Goal: Transaction & Acquisition: Purchase product/service

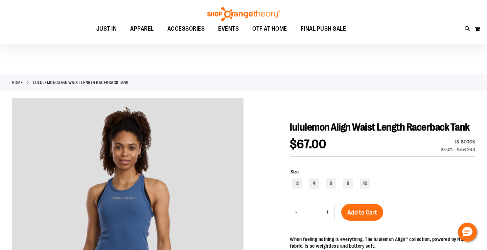
scroll to position [82, 0]
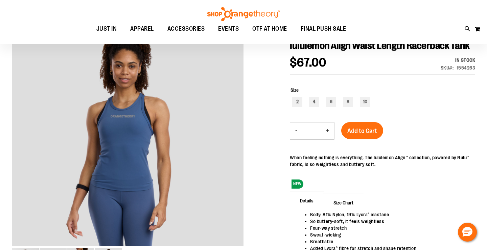
click at [351, 109] on div "2 4 6 8 10" at bounding box center [382, 103] width 185 height 12
click at [350, 107] on div "8" at bounding box center [348, 102] width 10 height 10
type input "***"
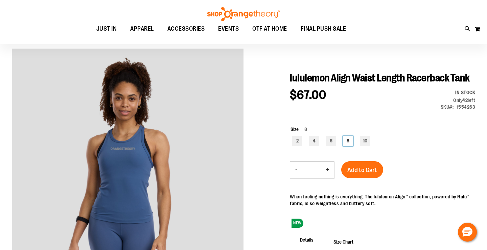
scroll to position [46, 0]
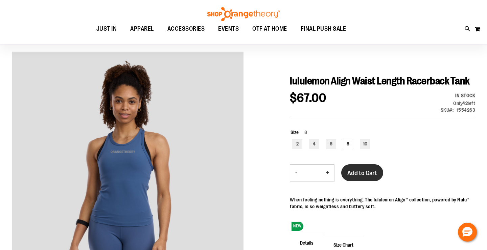
click at [359, 177] on span "Add to Cart" at bounding box center [362, 173] width 30 height 7
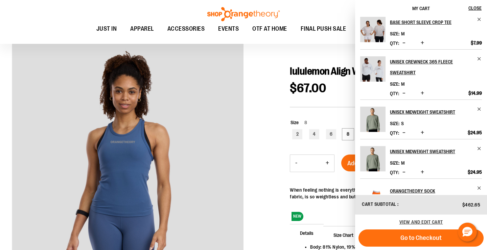
scroll to position [208, 0]
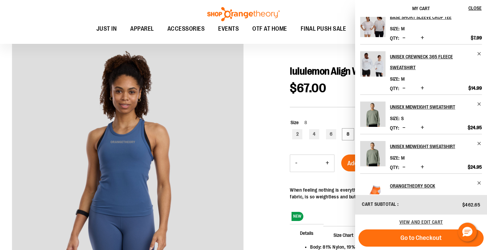
click at [269, 129] on div at bounding box center [243, 197] width 463 height 311
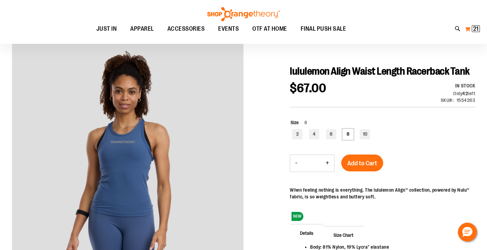
click at [476, 27] on span "21" at bounding box center [475, 28] width 5 height 7
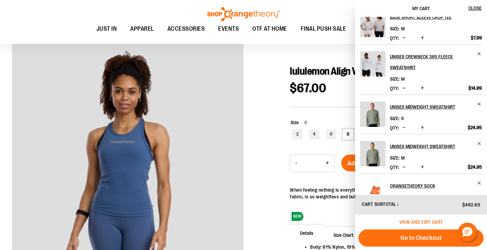
click at [418, 221] on span "View and edit cart" at bounding box center [421, 222] width 44 height 5
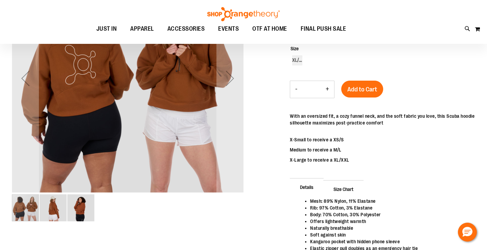
scroll to position [35, 0]
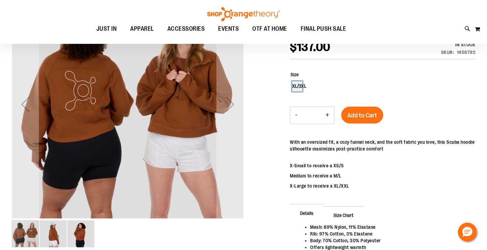
click at [298, 88] on div "XL/2XL" at bounding box center [297, 86] width 10 height 10
type input "***"
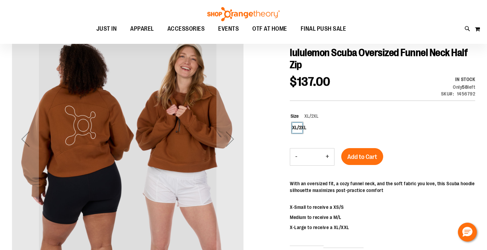
scroll to position [0, 0]
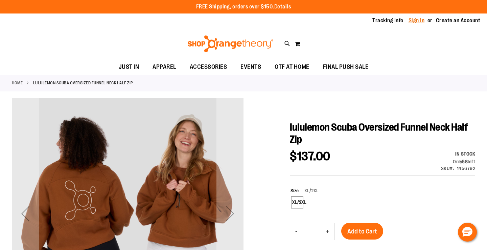
click at [414, 19] on link "Sign In" at bounding box center [416, 20] width 16 height 7
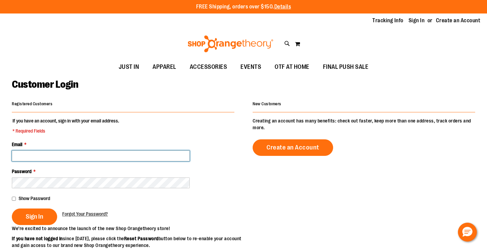
type input "**********"
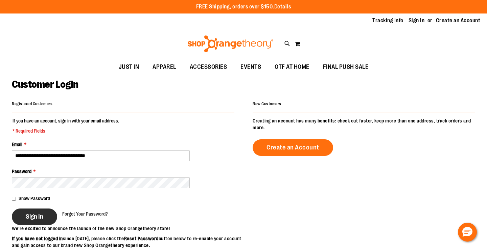
click at [35, 214] on span "Sign In" at bounding box center [35, 216] width 18 height 7
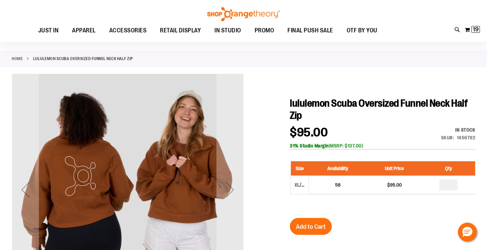
scroll to position [21, 0]
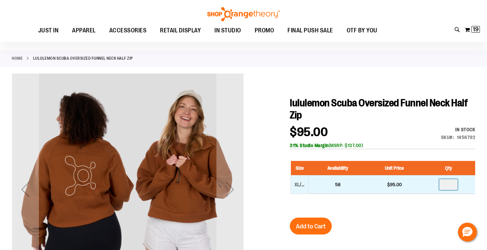
click at [448, 185] on input "number" at bounding box center [448, 184] width 18 height 11
type input "*"
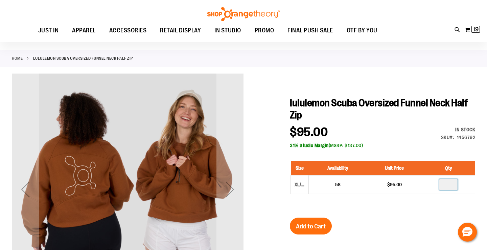
click at [390, 120] on h1 "lululemon Scuba Oversized Funnel Neck Half Zip" at bounding box center [382, 109] width 185 height 24
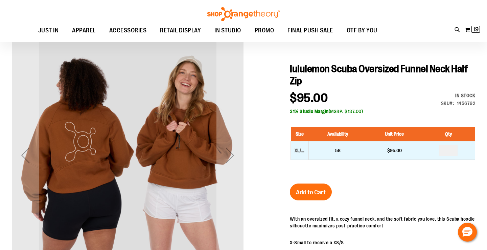
scroll to position [56, 0]
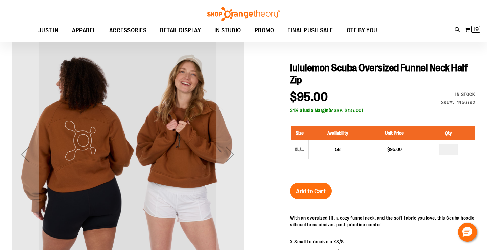
click at [304, 193] on span "Add to Cart" at bounding box center [311, 191] width 30 height 7
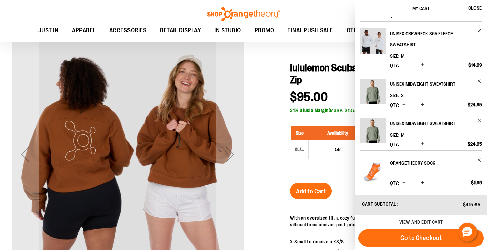
scroll to position [231, 0]
click at [258, 92] on div at bounding box center [243, 220] width 463 height 363
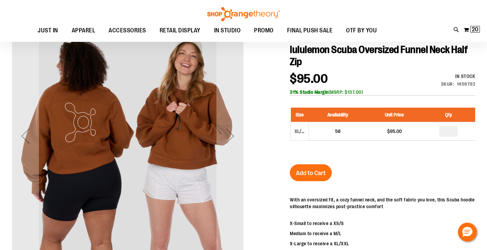
scroll to position [75, 0]
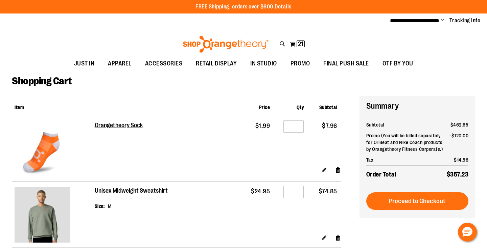
click at [9, 51] on div "Toggle Nav Search Popular Suggestions Advanced Search" at bounding box center [243, 42] width 487 height 27
click at [458, 30] on div "Toggle Nav Search Popular Suggestions Advanced Search" at bounding box center [243, 42] width 487 height 27
click at [220, 44] on img at bounding box center [226, 44] width 88 height 17
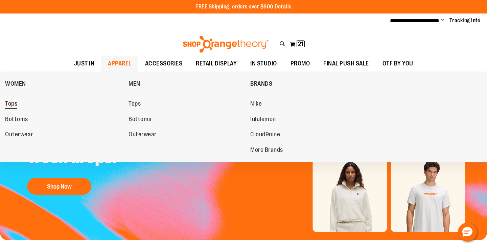
click at [13, 105] on span "Tops" at bounding box center [11, 104] width 12 height 8
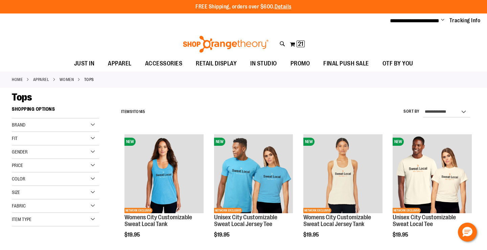
click at [64, 220] on div "Item Type" at bounding box center [55, 220] width 87 height 14
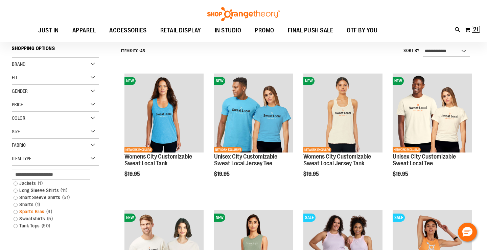
click at [51, 211] on span "4 items" at bounding box center [49, 212] width 9 height 7
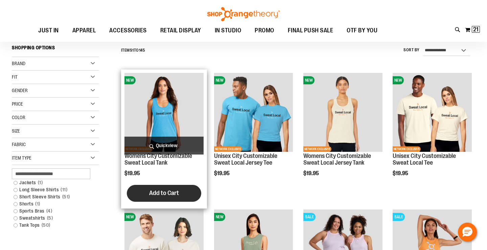
scroll to position [61, 0]
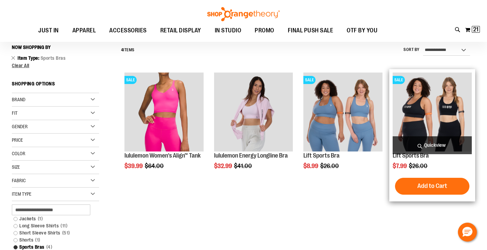
click at [417, 147] on span "Quickview" at bounding box center [431, 146] width 79 height 18
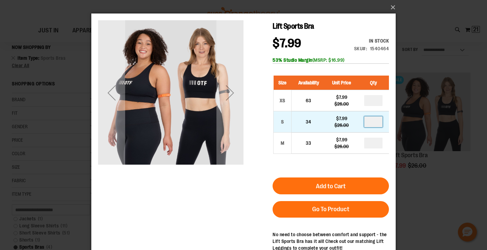
click at [379, 120] on input "number" at bounding box center [373, 122] width 18 height 11
type input "*"
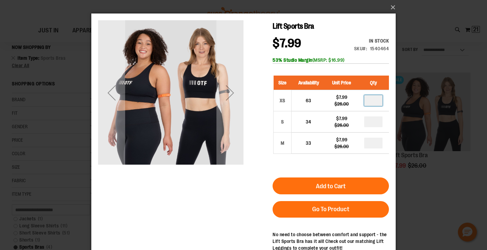
click at [373, 102] on input "number" at bounding box center [373, 100] width 18 height 11
type input "*"
click at [374, 142] on input "number" at bounding box center [373, 143] width 18 height 11
type input "*"
click at [376, 101] on input "*" at bounding box center [373, 100] width 18 height 11
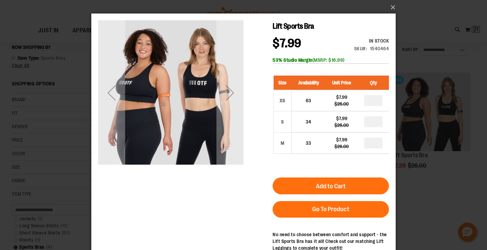
type input "*"
click at [328, 162] on div "Size Availability Unit Price Qty XS 63 $7.99 $26.00 * S 34 $7.99" at bounding box center [330, 120] width 116 height 102
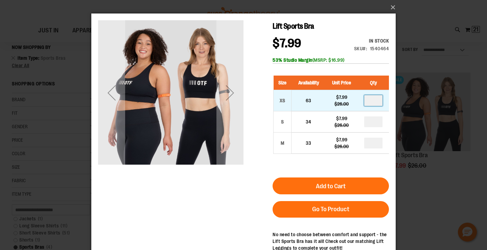
click at [372, 99] on input "*" at bounding box center [373, 100] width 18 height 11
click at [373, 99] on input "*" at bounding box center [373, 100] width 18 height 11
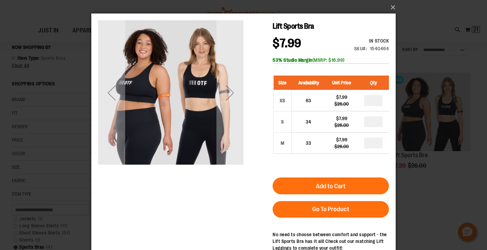
type input "*"
click at [321, 163] on div "Size Availability Unit Price Qty XS 63 $7.99 $26.00 * S 34 $7.99" at bounding box center [330, 120] width 116 height 102
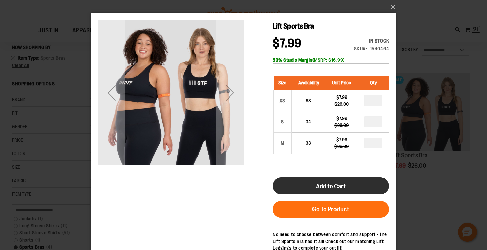
click at [316, 188] on span "Add to Cart" at bounding box center [331, 186] width 30 height 7
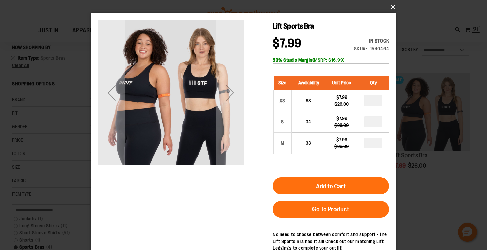
click at [392, 7] on button "×" at bounding box center [245, 7] width 304 height 15
click at [393, 7] on button "×" at bounding box center [245, 7] width 304 height 15
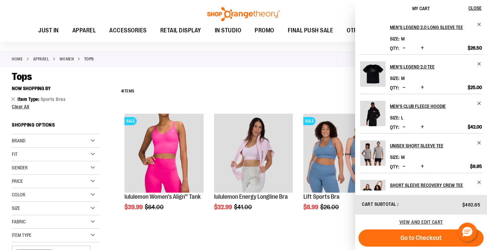
scroll to position [45, 0]
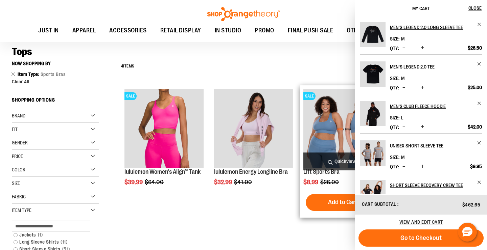
click at [327, 165] on span "Quickview" at bounding box center [342, 162] width 79 height 18
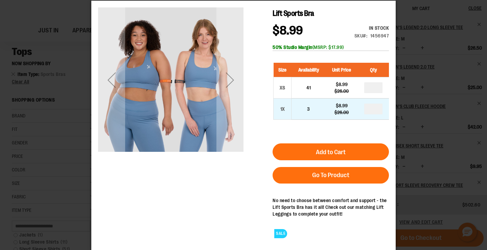
scroll to position [2, 0]
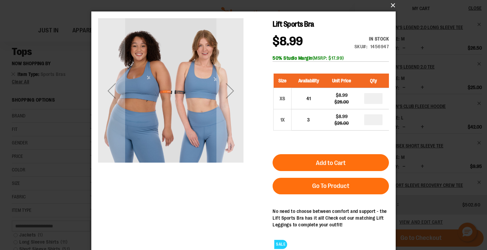
click at [390, 5] on button "×" at bounding box center [245, 5] width 304 height 15
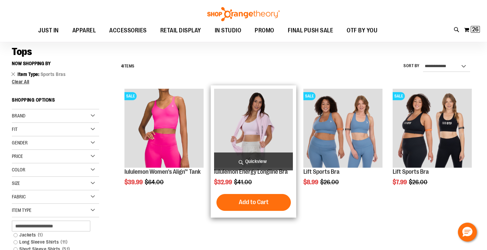
click at [271, 162] on span "Quickview" at bounding box center [253, 162] width 79 height 18
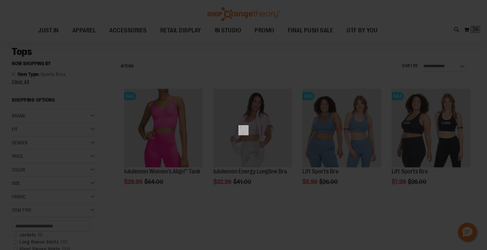
scroll to position [0, 0]
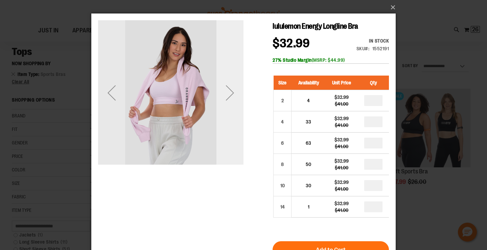
click at [232, 95] on div "Next" at bounding box center [229, 92] width 27 height 27
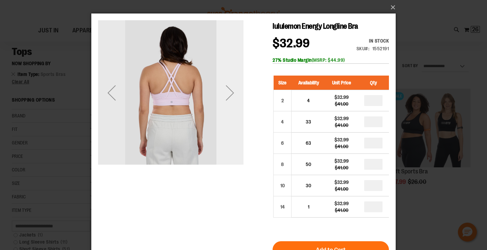
click at [231, 95] on div "Next" at bounding box center [229, 92] width 27 height 27
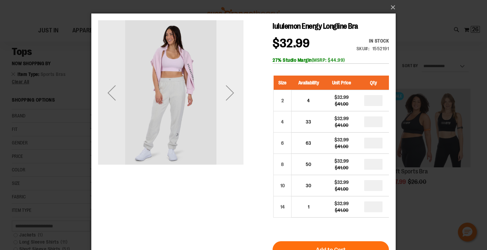
click at [231, 95] on div "Next" at bounding box center [229, 92] width 27 height 27
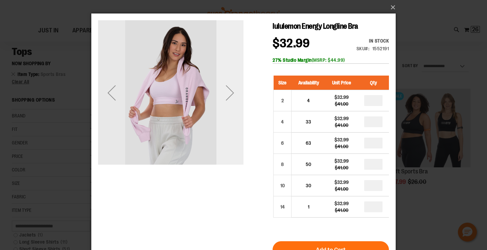
click at [231, 95] on div "Next" at bounding box center [229, 92] width 27 height 27
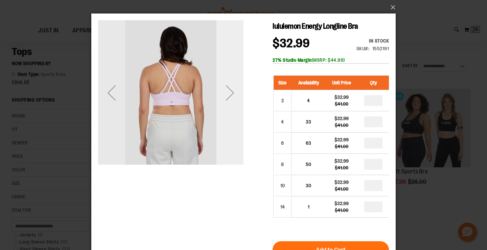
click at [231, 95] on div "Next" at bounding box center [229, 92] width 27 height 27
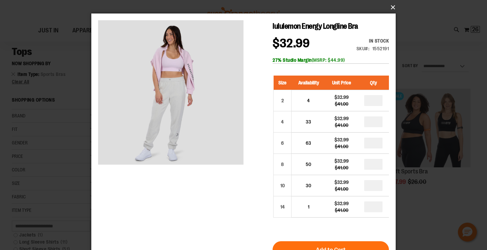
click at [391, 8] on button "×" at bounding box center [245, 7] width 304 height 15
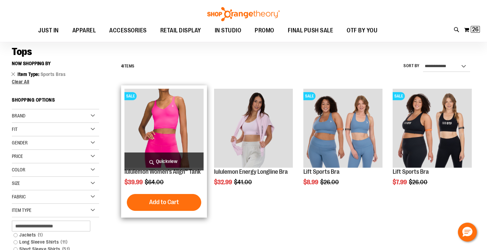
click at [169, 164] on span "Quickview" at bounding box center [163, 162] width 79 height 18
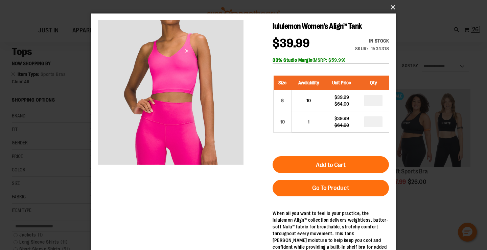
click at [393, 7] on button "×" at bounding box center [245, 7] width 304 height 15
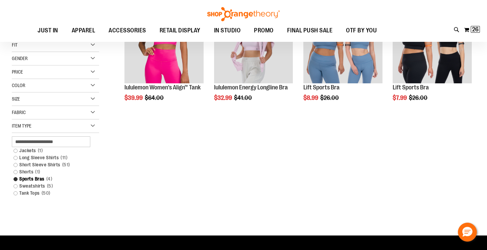
scroll to position [151, 0]
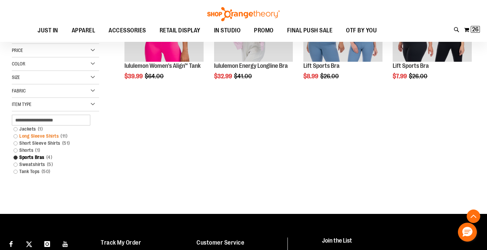
click at [47, 139] on link "Long Sleeve Shirts 11 items" at bounding box center [52, 136] width 84 height 7
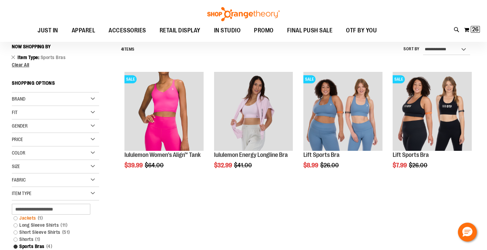
scroll to position [61, 0]
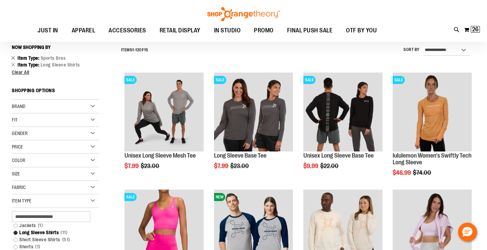
click at [13, 58] on link "Remove This Item" at bounding box center [13, 57] width 4 height 7
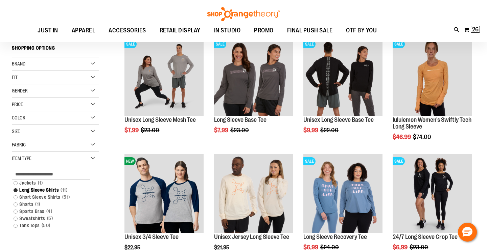
scroll to position [97, 0]
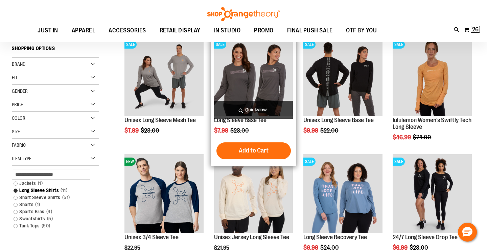
click at [241, 112] on span "Quickview" at bounding box center [253, 110] width 79 height 18
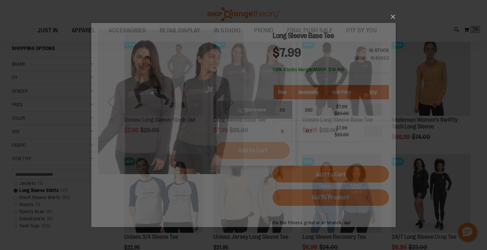
scroll to position [0, 0]
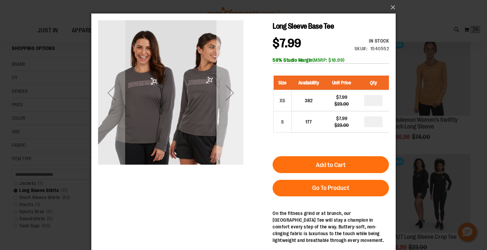
click at [229, 99] on div "Next" at bounding box center [229, 92] width 27 height 27
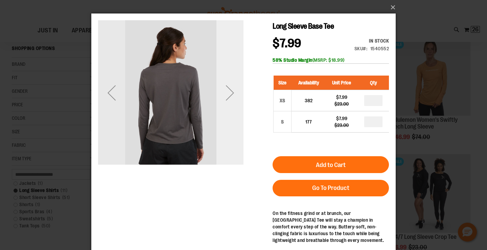
click at [229, 99] on div "Next" at bounding box center [229, 92] width 27 height 27
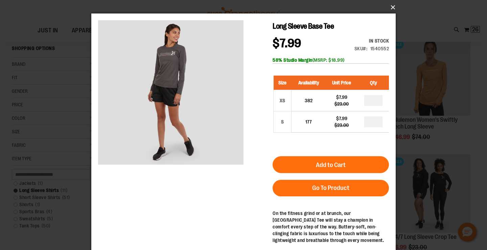
click at [391, 7] on button "×" at bounding box center [245, 7] width 304 height 15
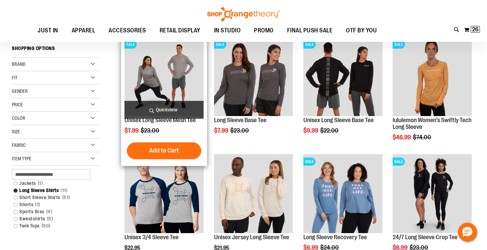
click at [158, 112] on span "Quickview" at bounding box center [163, 110] width 79 height 18
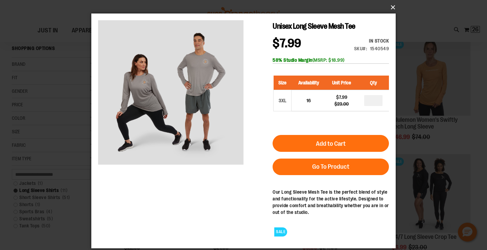
click at [392, 5] on button "×" at bounding box center [245, 7] width 304 height 15
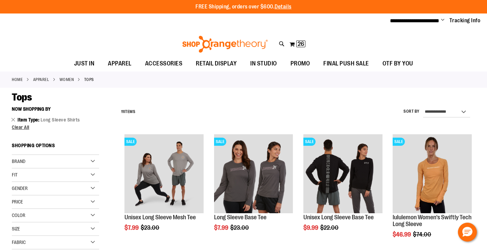
click at [16, 77] on link "Home" at bounding box center [17, 80] width 11 height 6
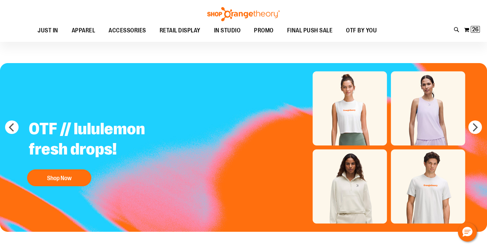
scroll to position [8, 0]
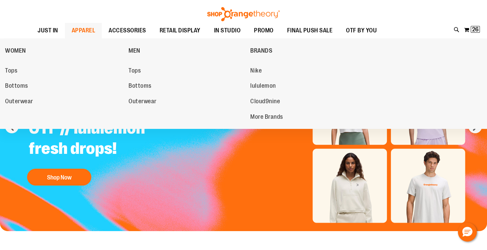
click at [86, 29] on span "APPAREL" at bounding box center [84, 30] width 24 height 15
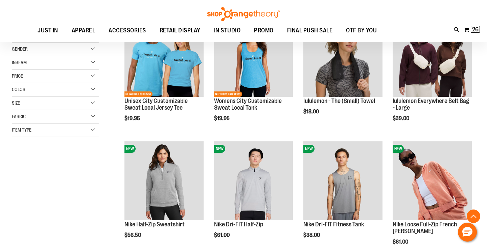
scroll to position [136, 0]
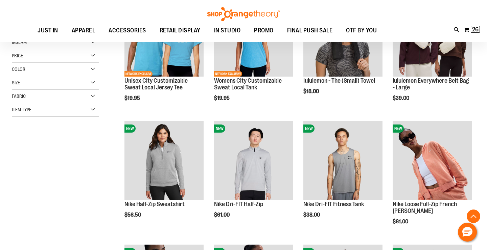
click at [80, 113] on div "Item Type" at bounding box center [55, 110] width 87 height 14
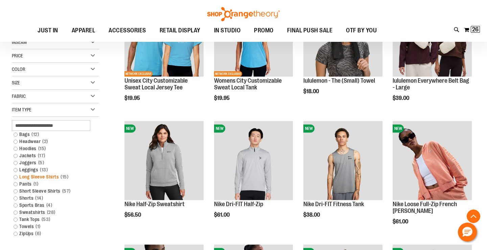
click at [56, 178] on link "Long Sleeve Shirts 15 items" at bounding box center [52, 177] width 84 height 7
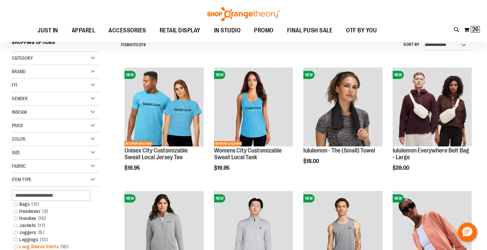
scroll to position [61, 0]
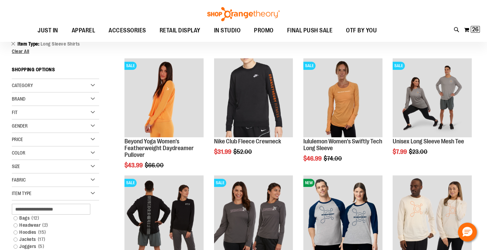
scroll to position [75, 0]
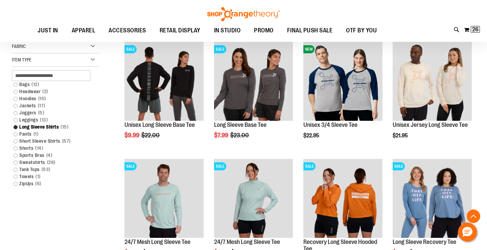
scroll to position [211, 0]
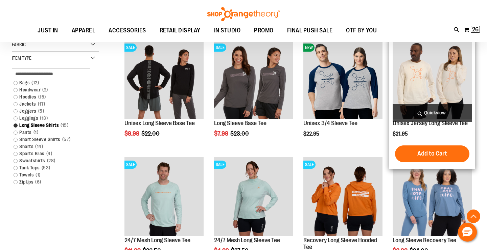
click at [418, 115] on span "Quickview" at bounding box center [431, 113] width 79 height 18
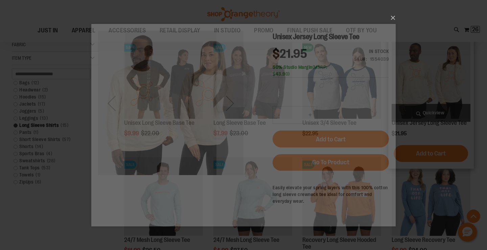
scroll to position [0, 0]
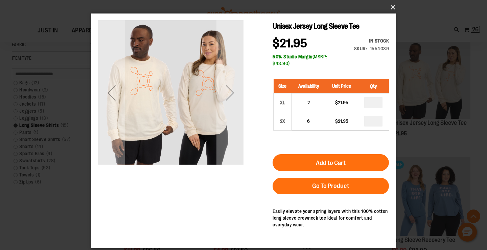
click at [389, 8] on button "×" at bounding box center [245, 7] width 304 height 15
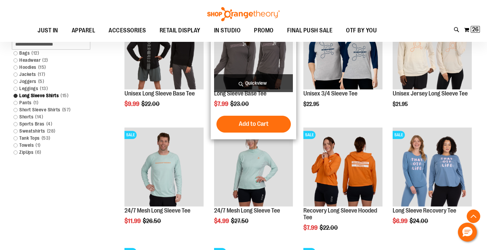
scroll to position [242, 0]
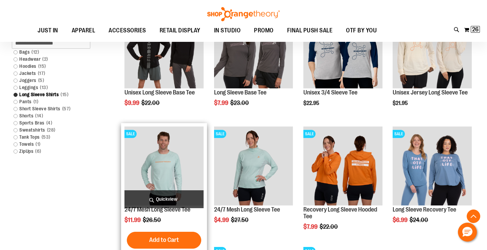
click at [175, 197] on span "Quickview" at bounding box center [163, 200] width 79 height 18
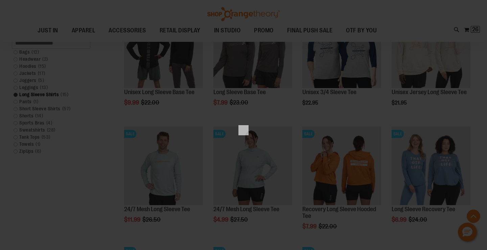
scroll to position [0, 0]
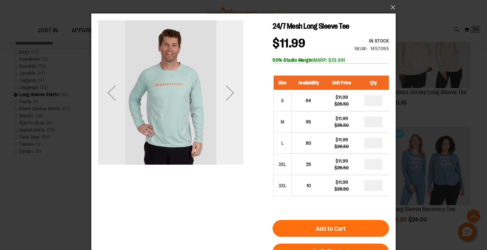
click at [231, 96] on div "Next" at bounding box center [229, 92] width 27 height 27
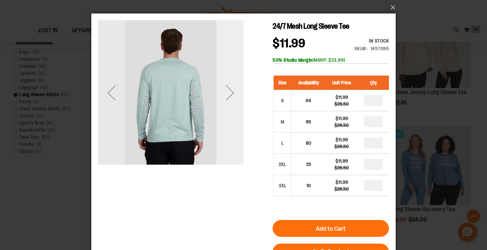
click at [231, 96] on div "Next" at bounding box center [229, 92] width 27 height 27
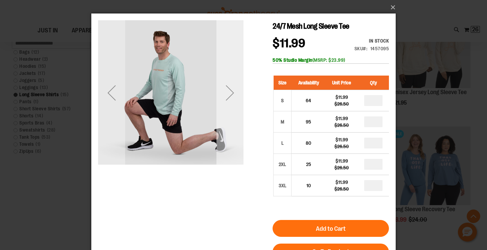
click at [231, 96] on div "Next" at bounding box center [229, 92] width 27 height 27
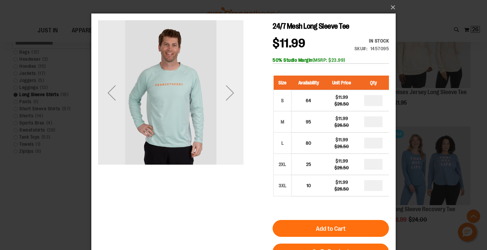
click at [231, 96] on div "Next" at bounding box center [229, 92] width 27 height 27
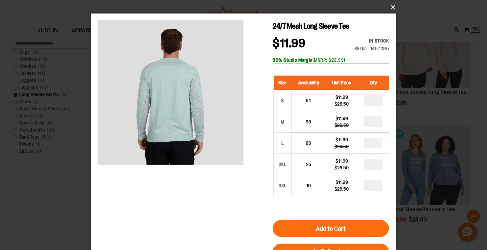
click at [390, 8] on button "×" at bounding box center [245, 7] width 304 height 15
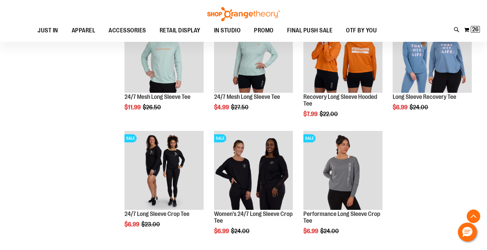
scroll to position [356, 0]
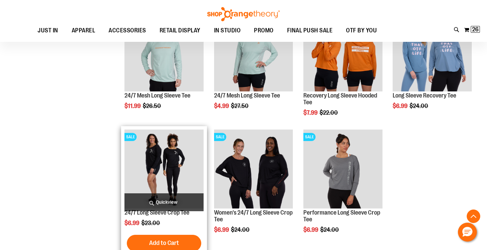
click at [174, 200] on span "Quickview" at bounding box center [163, 203] width 79 height 18
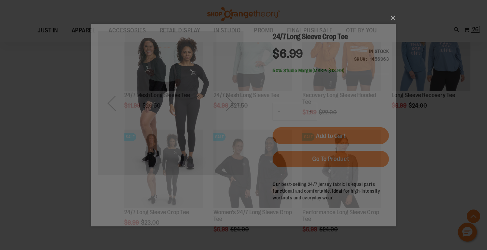
scroll to position [0, 0]
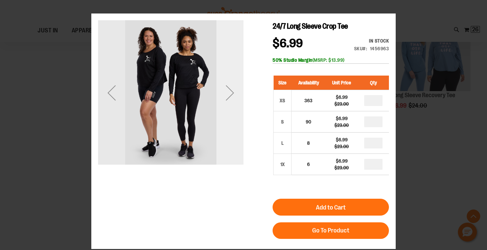
click at [235, 100] on div "Next" at bounding box center [229, 92] width 27 height 27
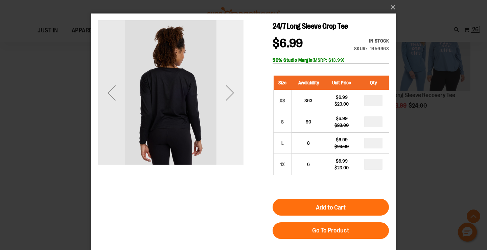
click at [235, 99] on div "Next" at bounding box center [229, 92] width 27 height 27
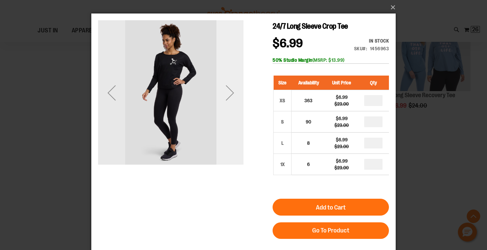
click at [229, 94] on div "Next" at bounding box center [229, 92] width 27 height 27
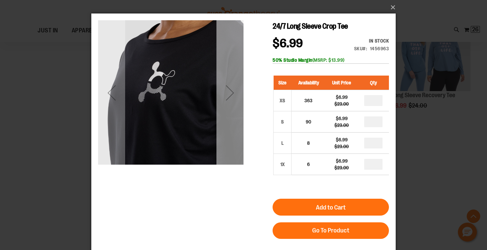
click at [229, 94] on div "Next" at bounding box center [229, 92] width 27 height 27
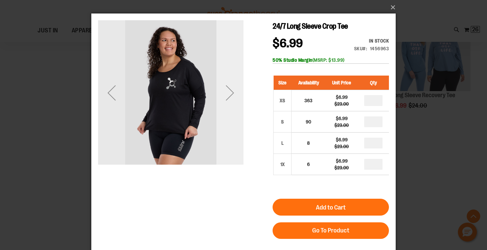
click at [229, 94] on div "Next" at bounding box center [229, 92] width 27 height 27
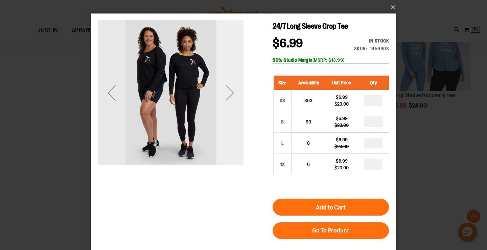
click at [229, 94] on div "Next" at bounding box center [229, 92] width 27 height 27
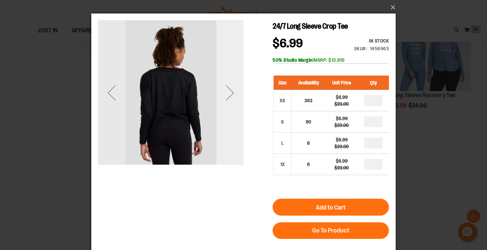
click at [229, 94] on div "Next" at bounding box center [229, 92] width 27 height 27
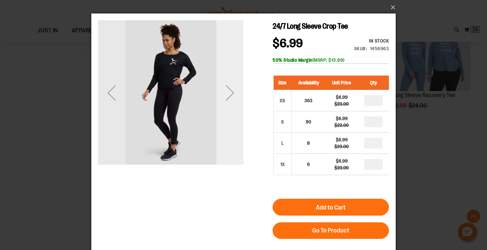
click at [229, 94] on div "Next" at bounding box center [229, 92] width 27 height 27
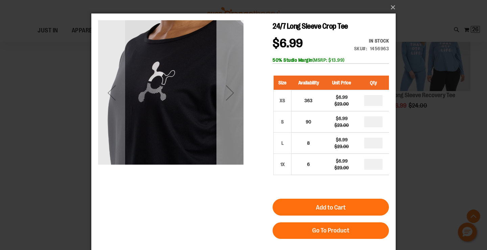
click at [229, 94] on div "Next" at bounding box center [229, 92] width 27 height 27
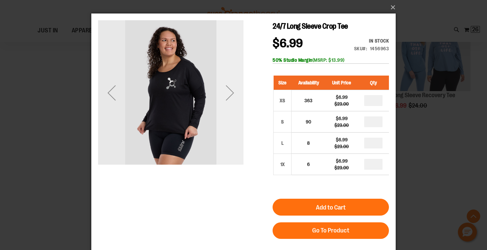
click at [229, 94] on div "Next" at bounding box center [229, 92] width 27 height 27
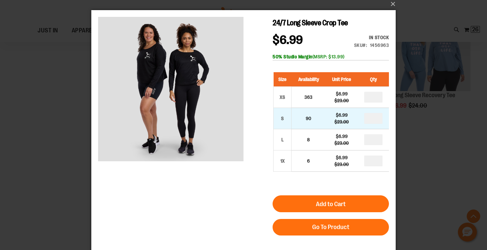
scroll to position [2, 0]
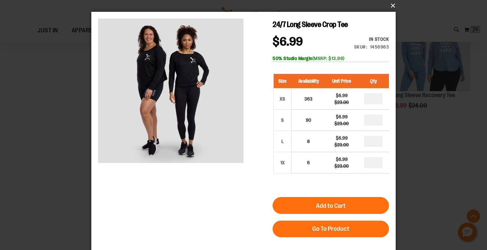
click at [391, 5] on button "×" at bounding box center [245, 5] width 304 height 15
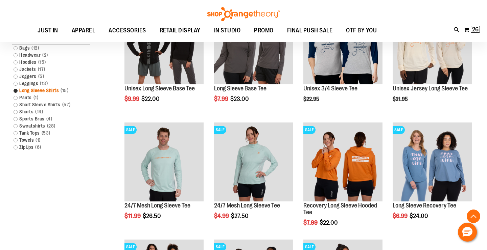
scroll to position [245, 0]
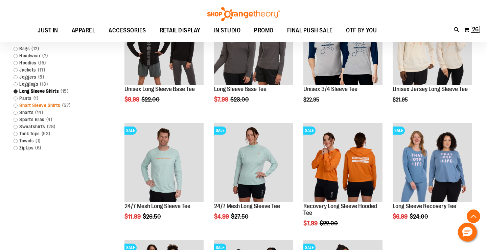
click at [46, 105] on link "Short Sleeve Shirts 57 items" at bounding box center [52, 105] width 84 height 7
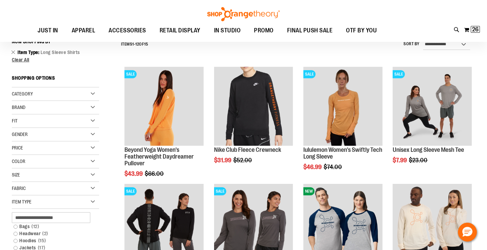
scroll to position [61, 0]
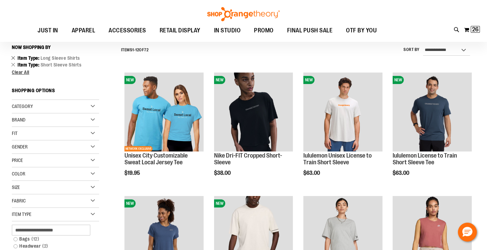
click at [13, 57] on link "Remove This Item" at bounding box center [13, 57] width 4 height 7
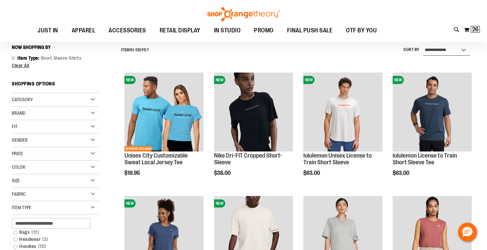
select select "*********"
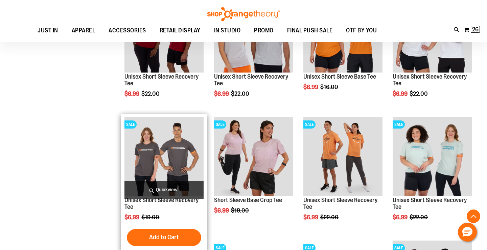
scroll to position [392, 0]
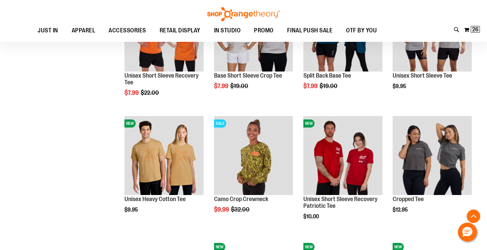
scroll to position [760, 0]
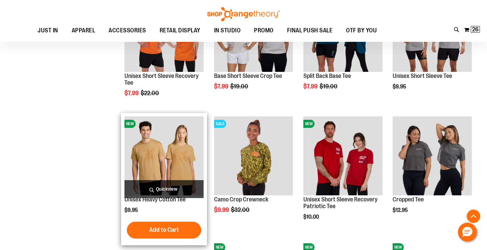
click at [152, 187] on span "Quickview" at bounding box center [163, 190] width 79 height 18
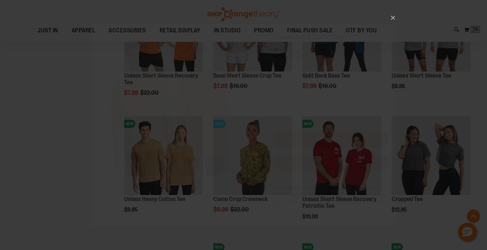
scroll to position [0, 0]
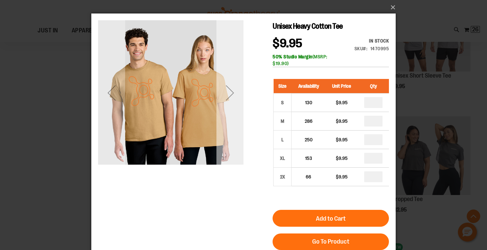
click at [227, 95] on div "Next" at bounding box center [229, 92] width 27 height 27
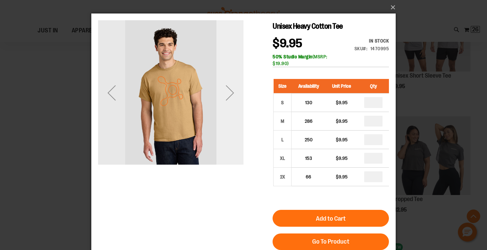
click at [227, 95] on div "Next" at bounding box center [229, 92] width 27 height 27
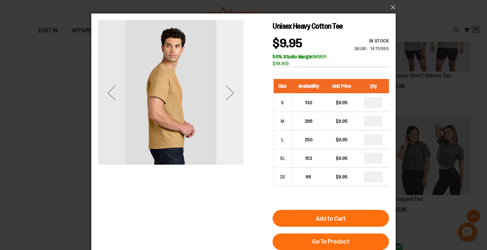
click at [227, 95] on div "Next" at bounding box center [229, 92] width 27 height 27
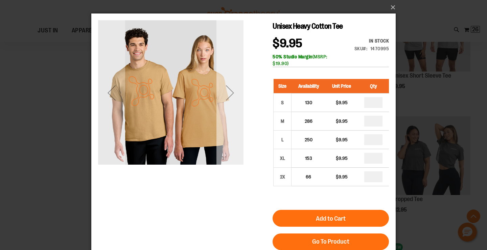
click at [227, 95] on div "Next" at bounding box center [229, 92] width 27 height 27
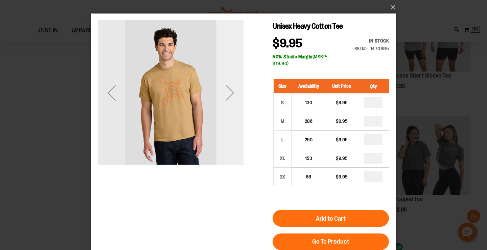
click at [227, 95] on div "Next" at bounding box center [229, 92] width 27 height 27
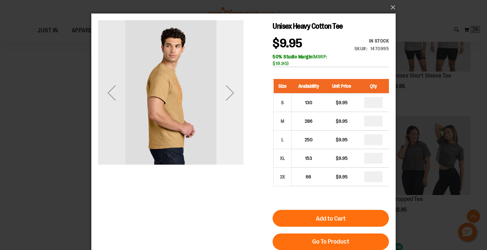
click at [234, 100] on div "Next" at bounding box center [229, 92] width 27 height 27
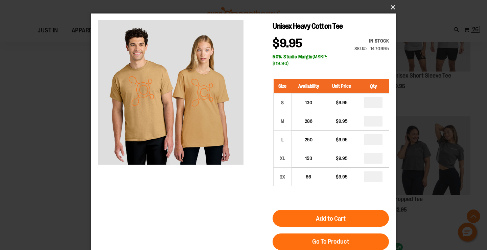
click at [387, 10] on button "×" at bounding box center [245, 7] width 304 height 15
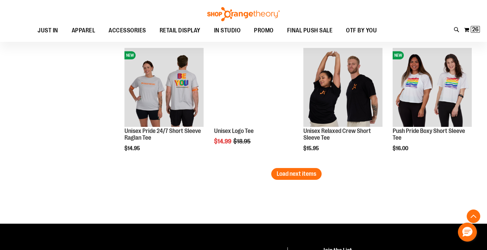
scroll to position [1082, 0]
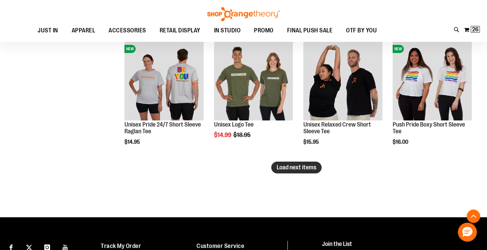
click at [299, 171] on span "Load next items" at bounding box center [297, 167] width 40 height 7
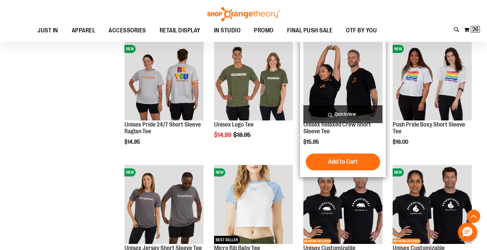
click at [329, 114] on span "Quickview" at bounding box center [342, 114] width 79 height 18
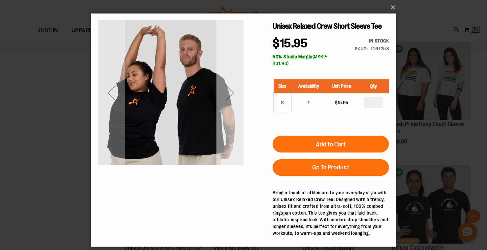
click at [226, 92] on div "Next" at bounding box center [229, 92] width 27 height 27
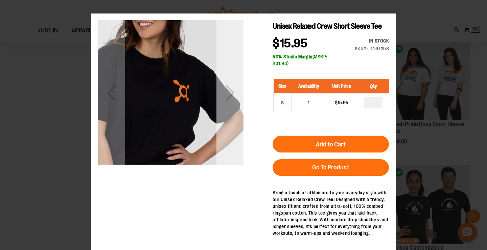
click at [227, 92] on div "Next" at bounding box center [229, 92] width 27 height 27
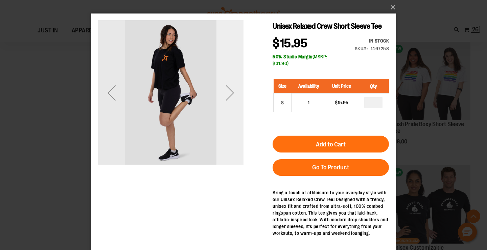
click at [233, 91] on div "Next" at bounding box center [229, 92] width 27 height 27
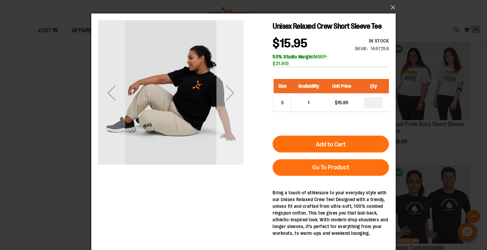
click at [233, 91] on div "Next" at bounding box center [229, 92] width 27 height 27
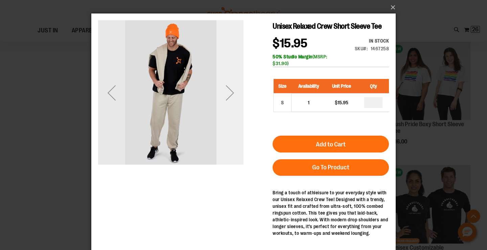
click at [233, 91] on div "Next" at bounding box center [229, 92] width 27 height 27
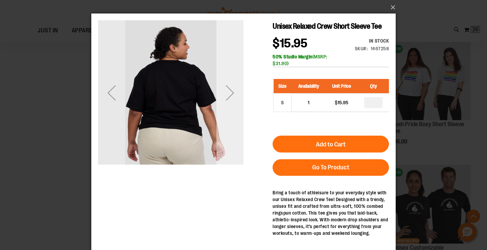
click at [233, 91] on div "Next" at bounding box center [229, 92] width 27 height 27
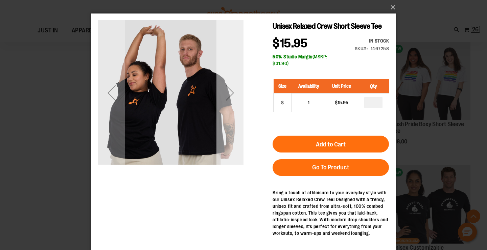
click at [233, 91] on div "Next" at bounding box center [229, 92] width 27 height 27
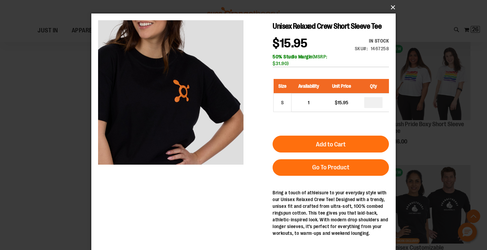
click at [394, 7] on button "×" at bounding box center [245, 7] width 304 height 15
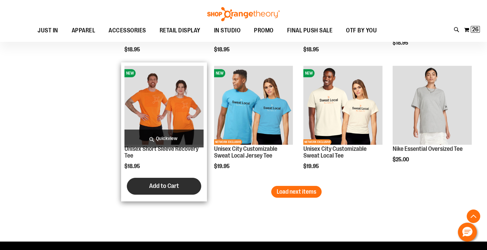
scroll to position [1429, 0]
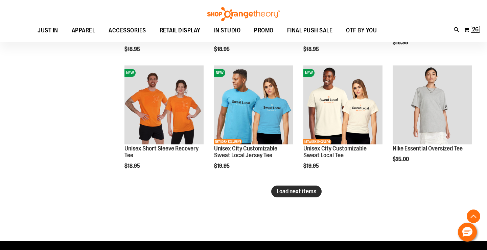
click at [286, 192] on span "Load next items" at bounding box center [297, 191] width 40 height 7
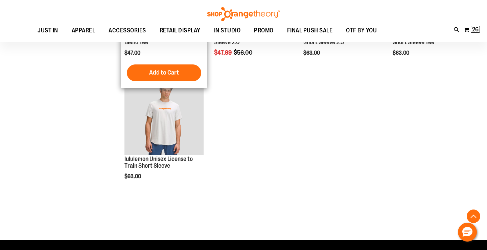
scroll to position [1812, 0]
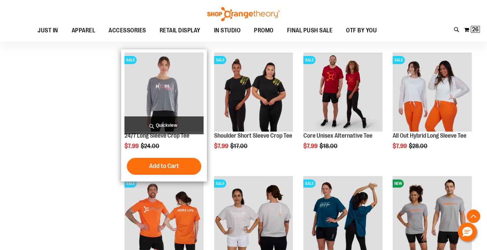
scroll to position [747, 0]
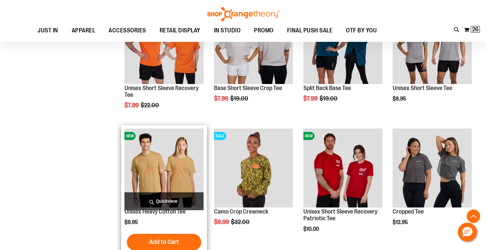
click at [158, 201] on span "Quickview" at bounding box center [163, 202] width 79 height 18
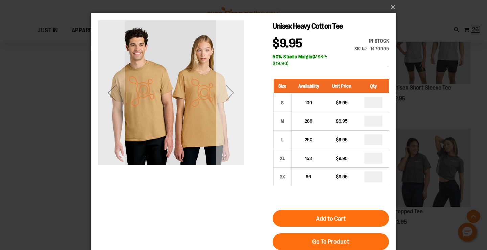
click at [235, 93] on div "Next" at bounding box center [229, 92] width 27 height 27
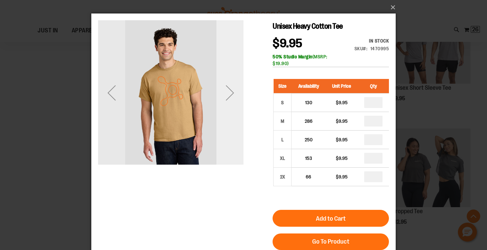
click at [235, 93] on div "Next" at bounding box center [229, 92] width 27 height 27
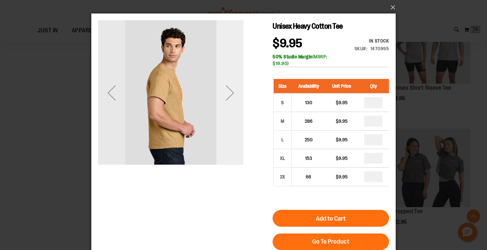
click at [235, 93] on div "Next" at bounding box center [229, 92] width 27 height 27
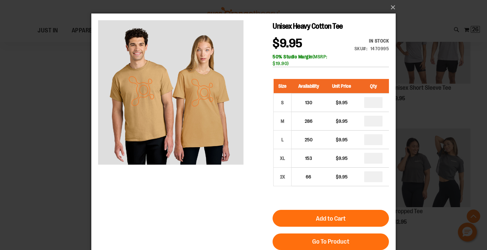
scroll to position [660, 0]
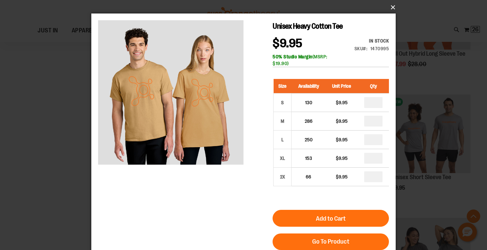
click at [388, 6] on button "×" at bounding box center [245, 7] width 304 height 15
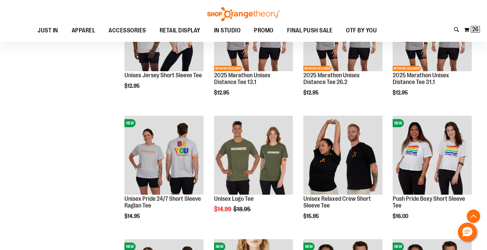
scroll to position [1010, 0]
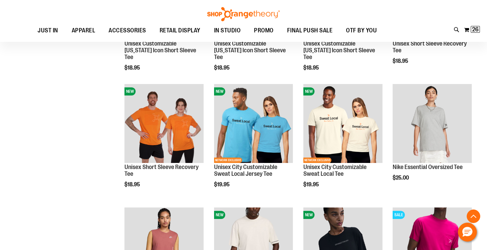
scroll to position [1433, 0]
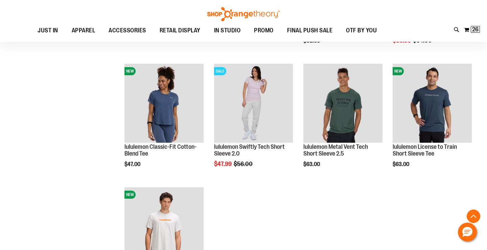
scroll to position [1581, 0]
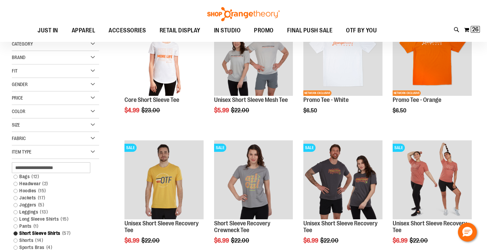
scroll to position [143, 0]
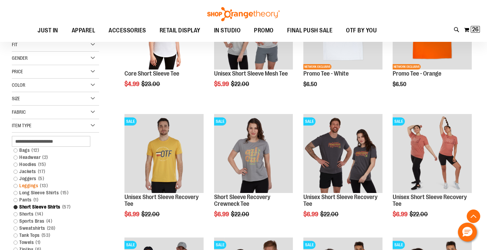
click at [41, 185] on span "13 items" at bounding box center [43, 186] width 11 height 7
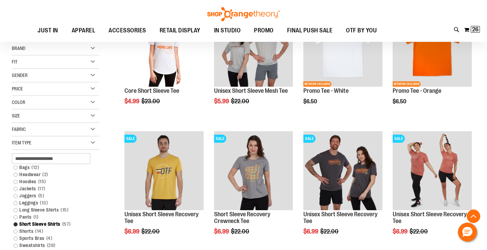
scroll to position [170, 0]
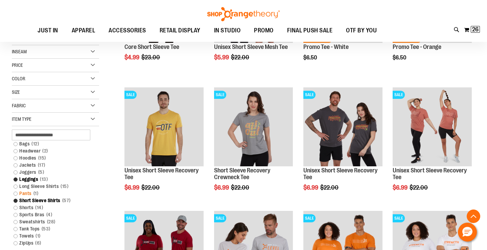
click at [27, 195] on link "Pants 1 item" at bounding box center [52, 193] width 84 height 7
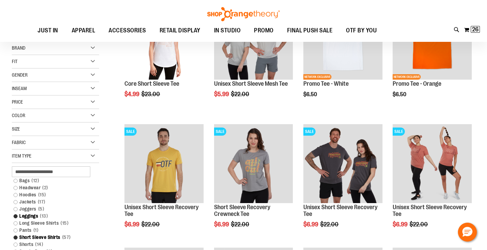
scroll to position [138, 0]
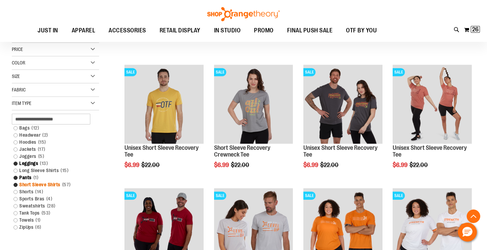
click at [49, 187] on link "Short Sleeve Shirts 57 items" at bounding box center [52, 185] width 84 height 7
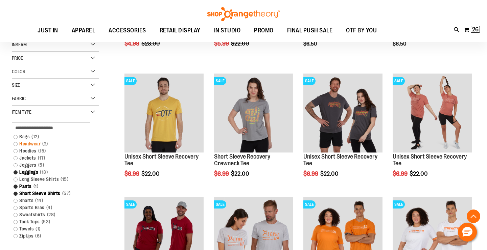
scroll to position [189, 0]
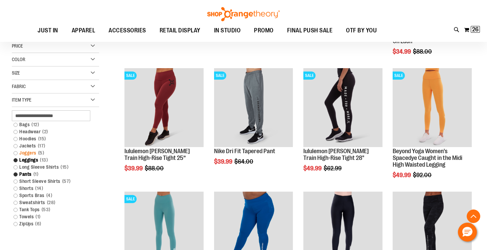
click at [31, 153] on link "Joggers 5 items" at bounding box center [52, 153] width 84 height 7
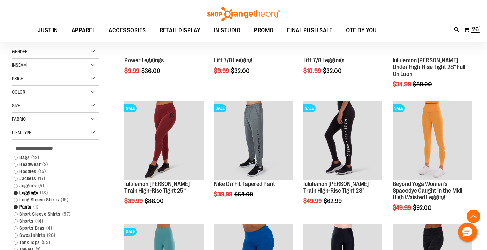
scroll to position [188, 0]
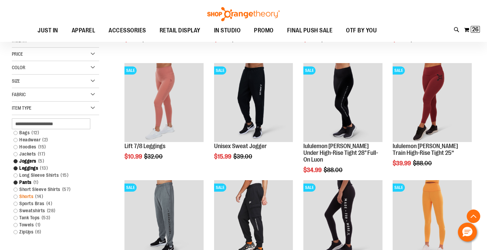
click at [32, 197] on link "Shorts 14 items" at bounding box center [52, 196] width 84 height 7
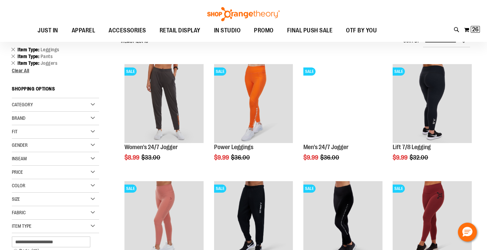
scroll to position [61, 0]
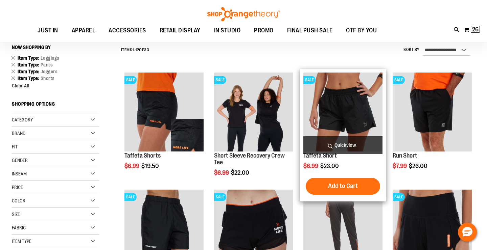
click at [346, 151] on span "Quickview" at bounding box center [342, 146] width 79 height 18
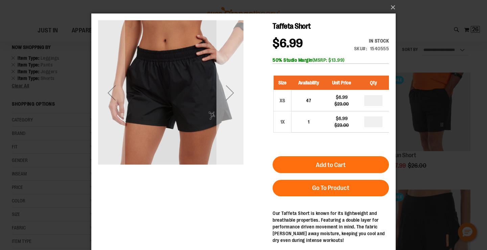
click at [227, 85] on div "Next" at bounding box center [229, 92] width 27 height 27
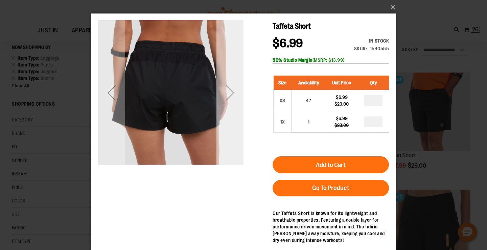
click at [227, 85] on div "Next" at bounding box center [229, 92] width 27 height 27
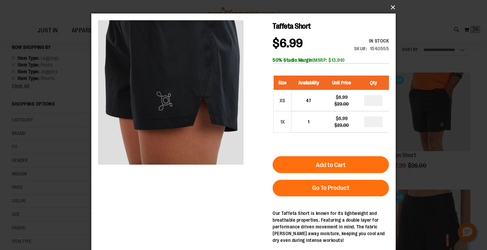
click at [390, 7] on button "×" at bounding box center [245, 7] width 304 height 15
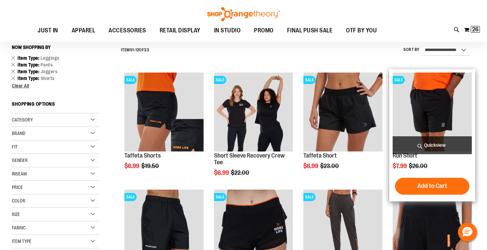
click at [432, 143] on span "Quickview" at bounding box center [431, 146] width 79 height 18
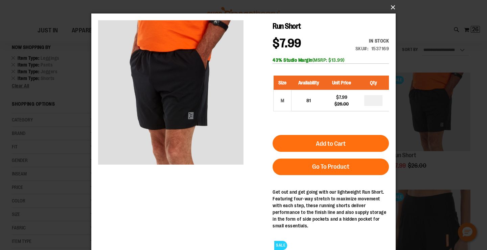
click at [392, 7] on button "×" at bounding box center [245, 7] width 304 height 15
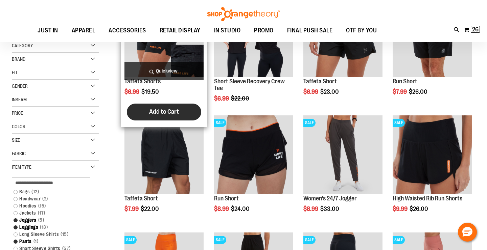
scroll to position [158, 0]
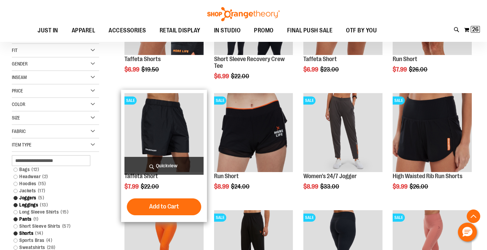
click at [173, 164] on span "Quickview" at bounding box center [163, 166] width 79 height 18
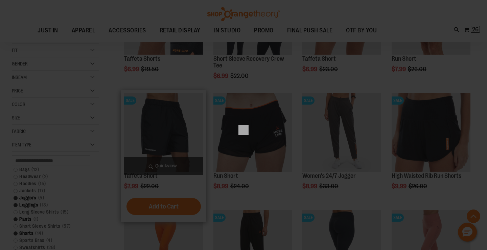
scroll to position [0, 0]
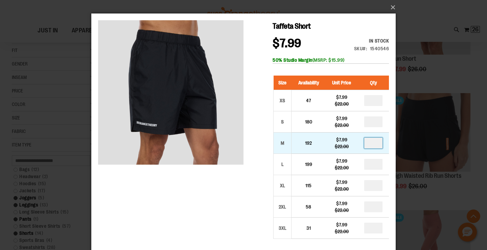
click at [374, 143] on input "number" at bounding box center [373, 143] width 18 height 11
type input "*"
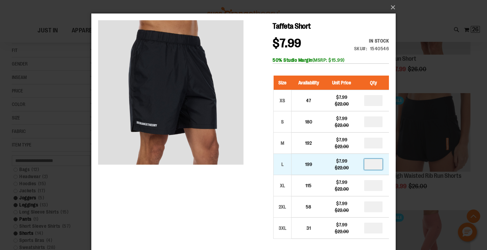
click at [376, 165] on input "number" at bounding box center [373, 164] width 18 height 11
type input "*"
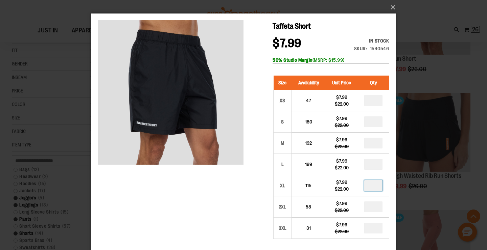
click at [377, 184] on input "number" at bounding box center [373, 186] width 18 height 11
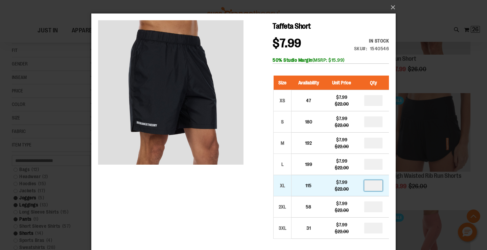
type input "*"
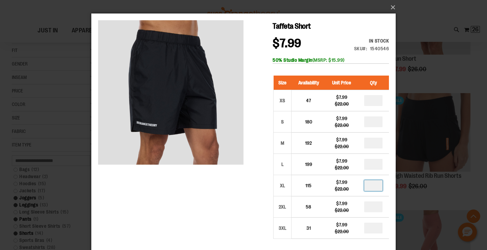
click at [352, 29] on h1 "Taffeta Short" at bounding box center [330, 26] width 116 height 12
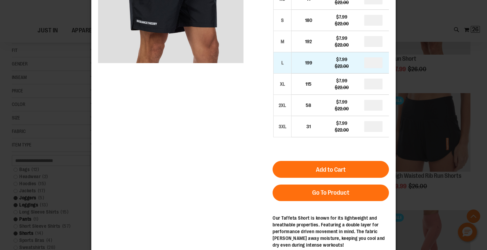
scroll to position [124, 0]
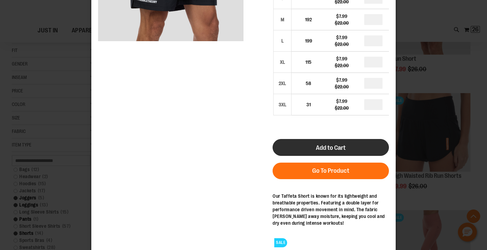
click at [312, 147] on button "Add to Cart" at bounding box center [330, 147] width 116 height 17
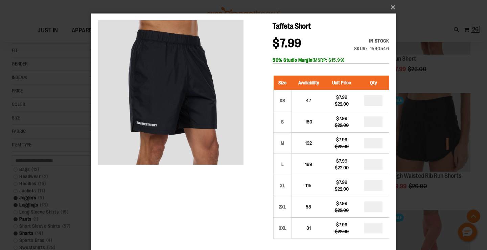
scroll to position [0, 0]
click at [392, 7] on button "×" at bounding box center [245, 7] width 304 height 15
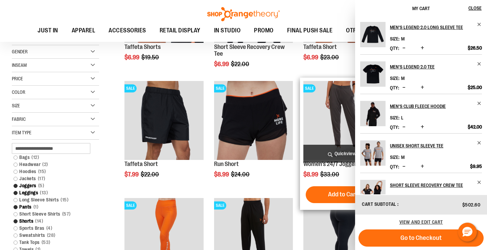
scroll to position [173, 0]
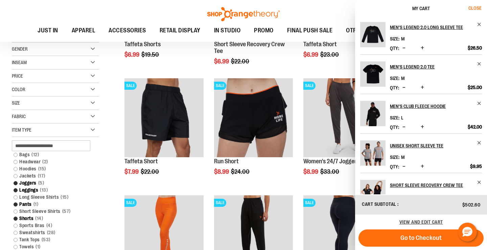
click at [475, 6] on span "Close" at bounding box center [474, 7] width 13 height 5
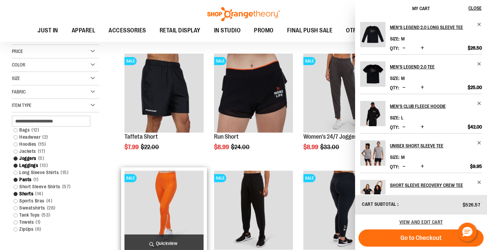
scroll to position [226, 0]
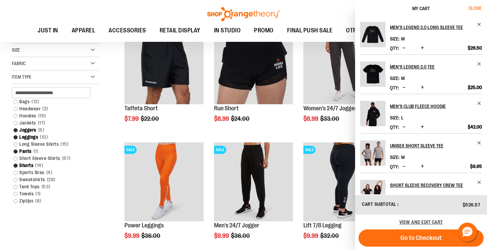
click at [478, 10] on span "Close" at bounding box center [474, 7] width 13 height 5
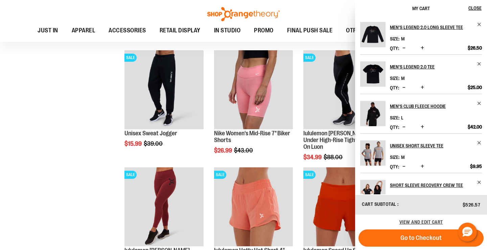
scroll to position [439, 0]
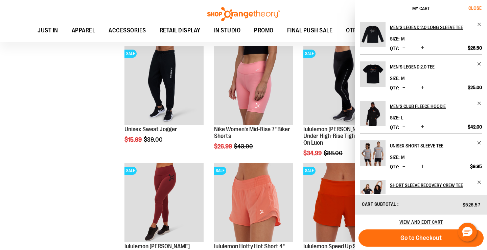
click at [478, 6] on span "Close" at bounding box center [474, 7] width 13 height 5
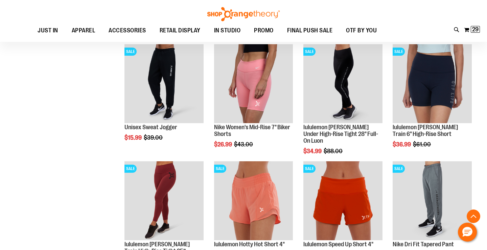
scroll to position [443, 0]
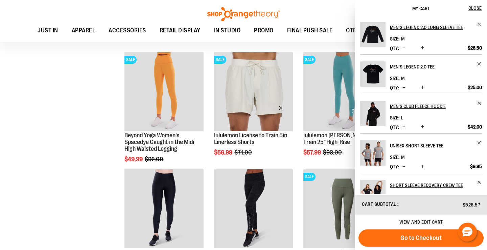
scroll to position [840, 0]
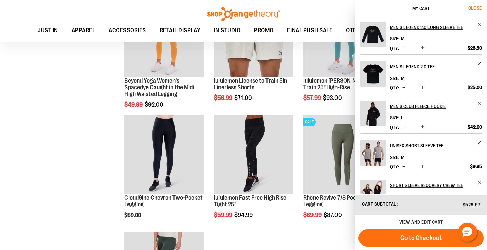
click at [475, 9] on span "Close" at bounding box center [474, 7] width 13 height 5
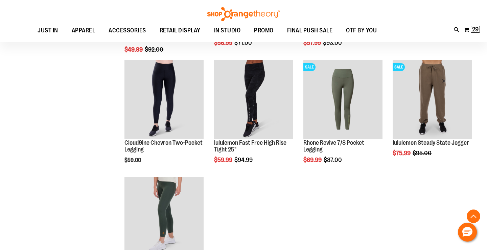
scroll to position [857, 0]
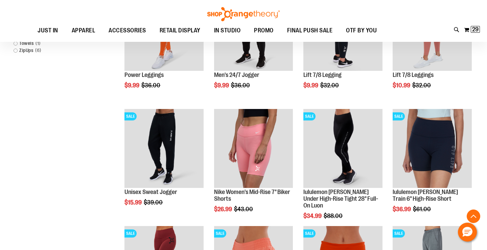
scroll to position [369, 0]
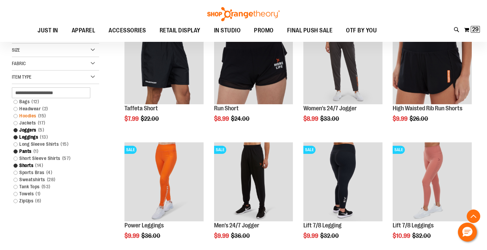
scroll to position [247, 0]
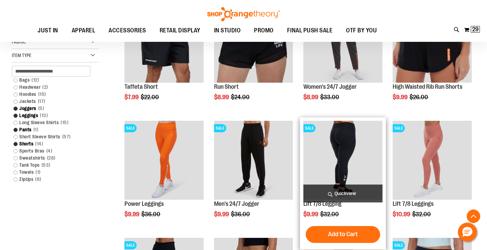
click at [328, 194] on span "Quickview" at bounding box center [342, 194] width 79 height 18
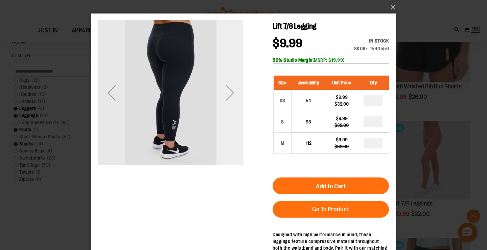
click at [224, 88] on div "Next" at bounding box center [229, 92] width 27 height 27
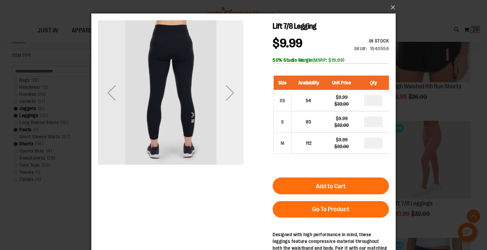
click at [224, 88] on div "Next" at bounding box center [229, 92] width 27 height 27
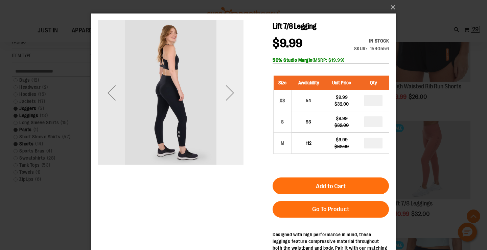
click at [224, 88] on div "Next" at bounding box center [229, 92] width 27 height 27
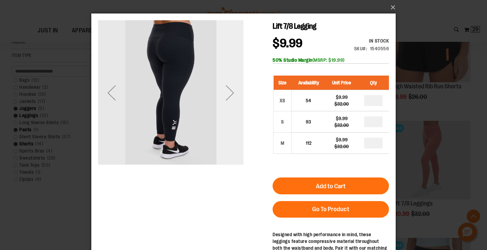
click at [224, 88] on div "Next" at bounding box center [229, 92] width 27 height 27
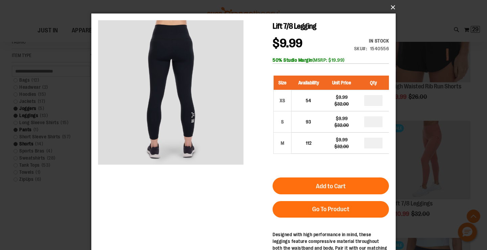
click at [394, 7] on button "×" at bounding box center [245, 7] width 304 height 15
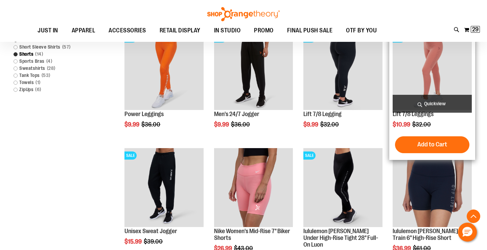
scroll to position [338, 0]
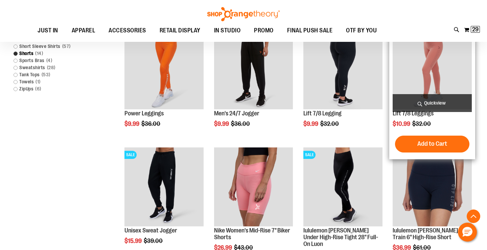
click at [440, 103] on span "Quickview" at bounding box center [431, 103] width 79 height 18
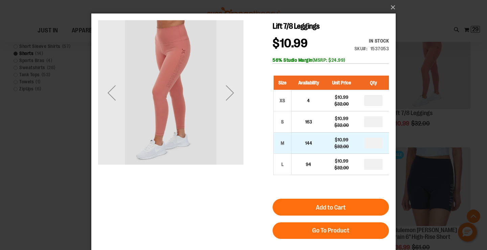
scroll to position [0, 0]
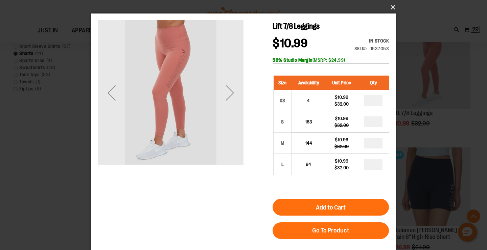
click at [392, 7] on button "×" at bounding box center [245, 7] width 304 height 15
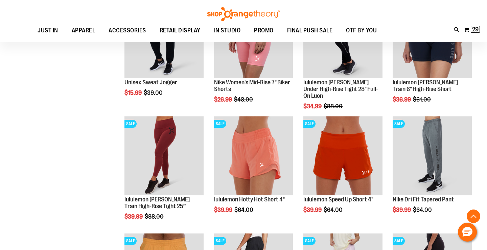
scroll to position [489, 0]
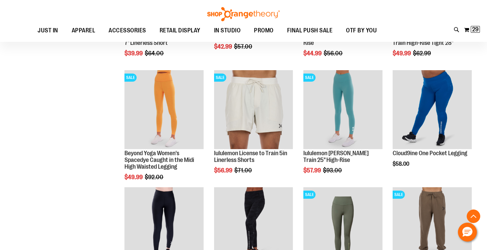
scroll to position [768, 0]
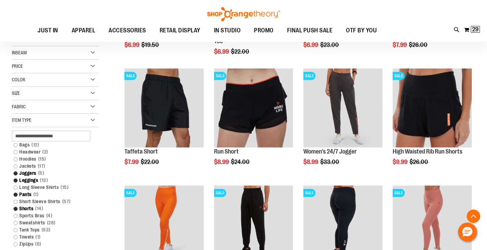
scroll to position [169, 0]
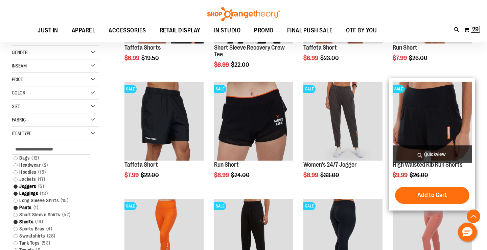
click at [455, 158] on span "Quickview" at bounding box center [431, 155] width 79 height 18
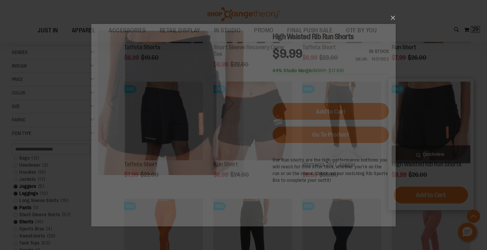
scroll to position [0, 0]
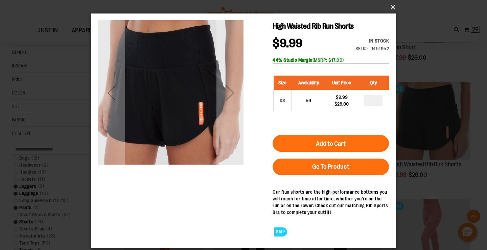
click at [392, 7] on button "×" at bounding box center [245, 7] width 304 height 15
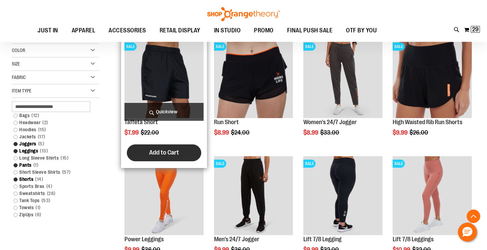
scroll to position [279, 0]
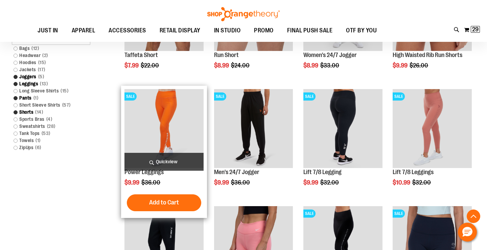
click at [182, 164] on span "Quickview" at bounding box center [163, 162] width 79 height 18
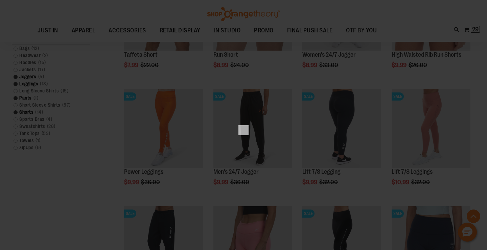
click at [111, 146] on div "×" at bounding box center [243, 125] width 487 height 250
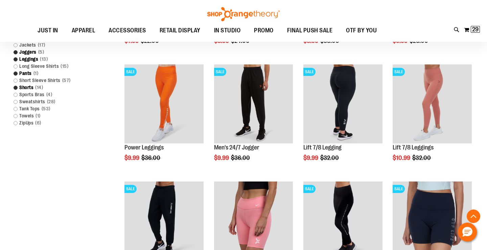
scroll to position [304, 0]
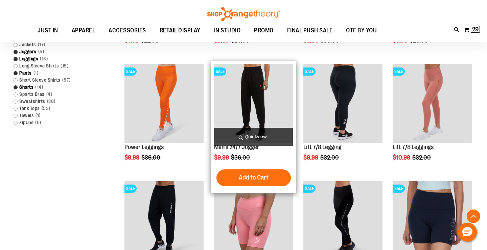
click at [270, 133] on span "Quickview" at bounding box center [253, 137] width 79 height 18
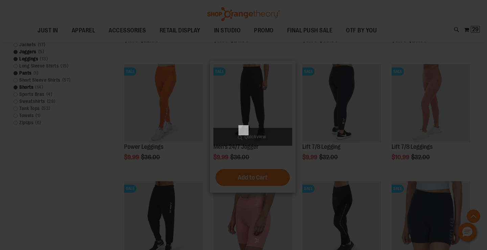
scroll to position [0, 0]
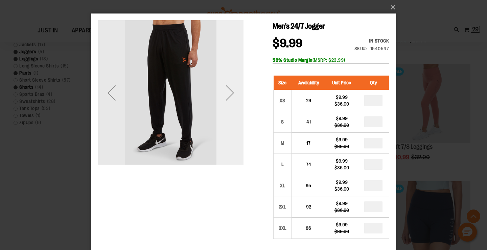
click at [227, 88] on div "Next" at bounding box center [229, 92] width 27 height 27
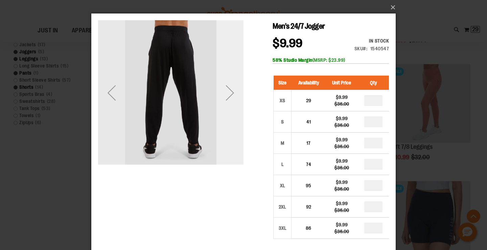
click at [227, 88] on div "Next" at bounding box center [229, 92] width 27 height 27
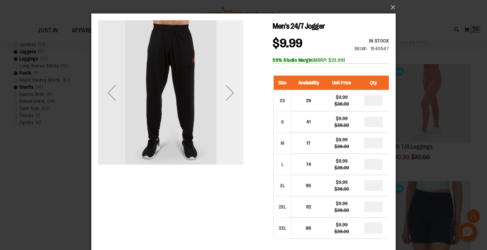
click at [230, 92] on div "Next" at bounding box center [229, 92] width 27 height 27
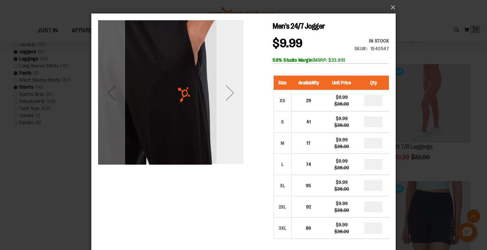
click at [230, 92] on div "Next" at bounding box center [229, 92] width 27 height 27
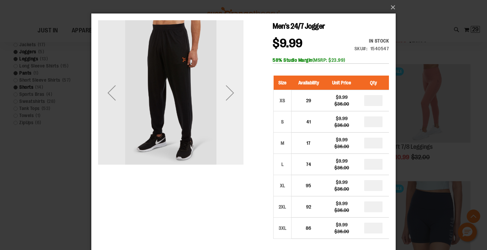
click at [230, 92] on div "Next" at bounding box center [229, 92] width 27 height 27
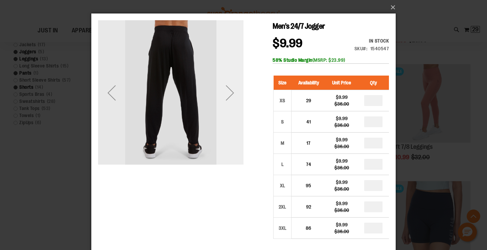
click at [229, 91] on div "Next" at bounding box center [229, 92] width 27 height 27
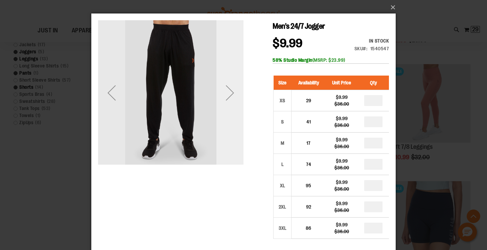
click at [229, 91] on div "Next" at bounding box center [229, 92] width 27 height 27
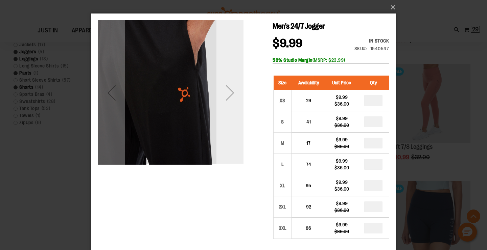
click at [229, 91] on div "Next" at bounding box center [229, 92] width 27 height 27
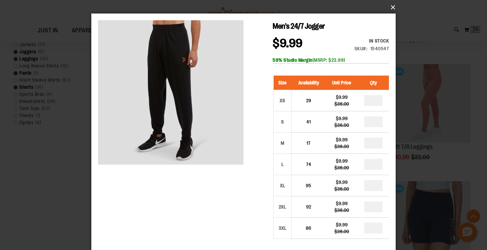
click at [394, 6] on button "×" at bounding box center [245, 7] width 304 height 15
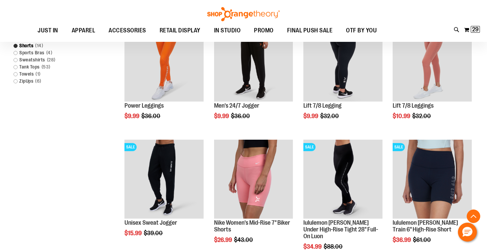
scroll to position [346, 0]
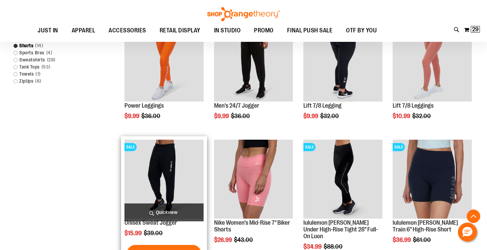
click at [164, 212] on span "Quickview" at bounding box center [163, 213] width 79 height 18
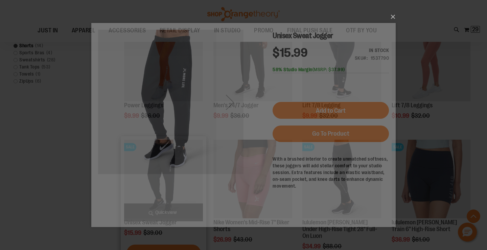
scroll to position [0, 0]
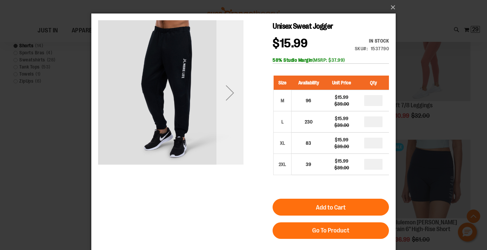
click at [224, 100] on div "Next" at bounding box center [229, 92] width 27 height 27
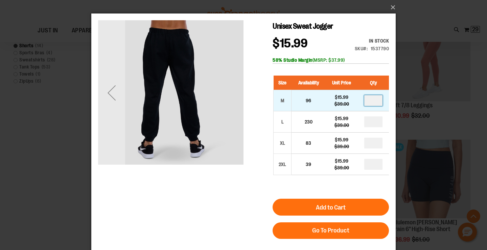
click at [375, 102] on input "number" at bounding box center [373, 100] width 18 height 11
type input "*"
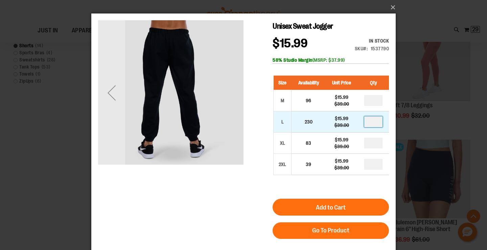
click at [373, 125] on input "number" at bounding box center [373, 122] width 18 height 11
type input "*"
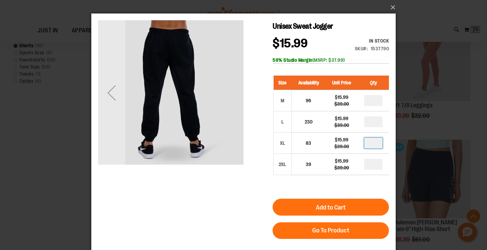
click at [375, 142] on input "number" at bounding box center [373, 143] width 18 height 11
type input "*"
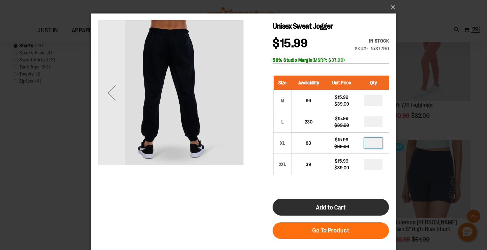
click at [334, 208] on span "Add to Cart" at bounding box center [331, 207] width 30 height 7
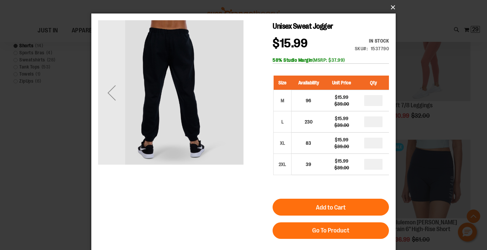
click at [390, 6] on button "×" at bounding box center [245, 7] width 304 height 15
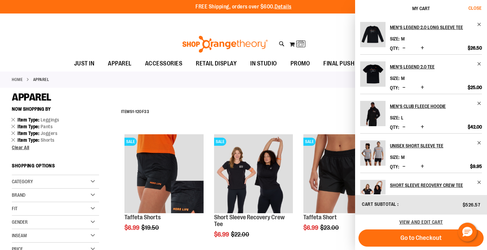
click at [477, 9] on span "Close" at bounding box center [474, 7] width 13 height 5
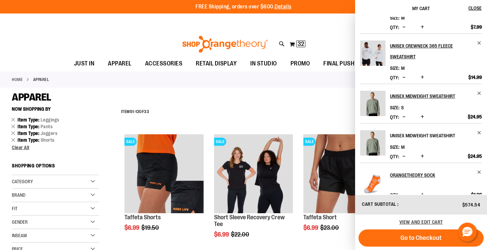
scroll to position [222, 0]
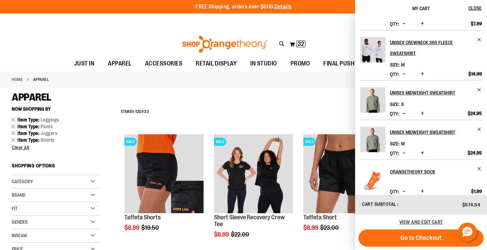
click at [422, 113] on span "Increase product quantity" at bounding box center [422, 113] width 3 height 7
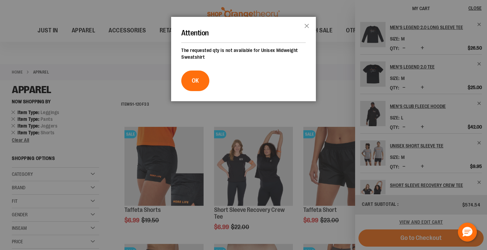
scroll to position [13, 0]
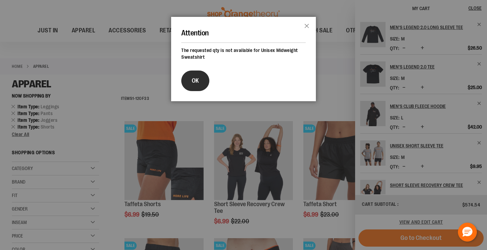
click at [199, 77] on button "OK" at bounding box center [195, 81] width 28 height 21
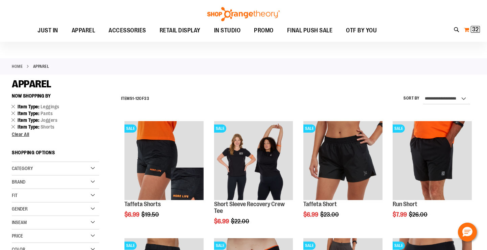
click at [479, 29] on span "32 32 items" at bounding box center [475, 29] width 9 height 7
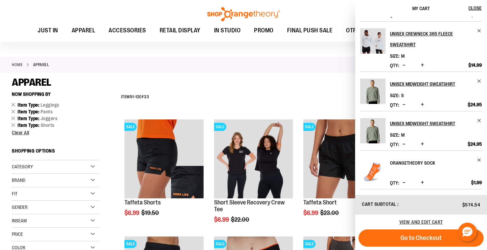
scroll to position [231, 0]
click at [422, 143] on span "Increase product quantity" at bounding box center [422, 144] width 3 height 7
click at [425, 222] on span "View and edit cart" at bounding box center [421, 222] width 44 height 5
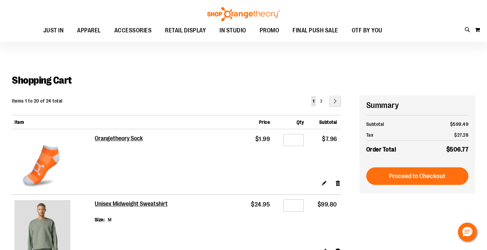
scroll to position [6, 0]
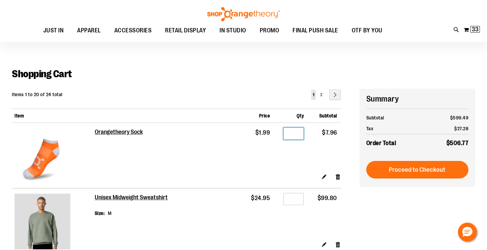
click at [297, 133] on input "*" at bounding box center [293, 134] width 20 height 12
type input "*"
click at [277, 77] on div "Shopping Cart" at bounding box center [243, 78] width 463 height 21
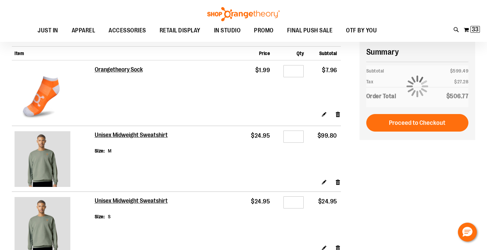
scroll to position [70, 0]
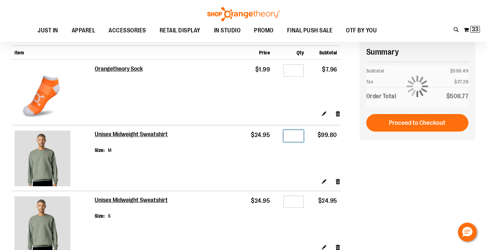
click at [294, 137] on input "*" at bounding box center [293, 136] width 20 height 12
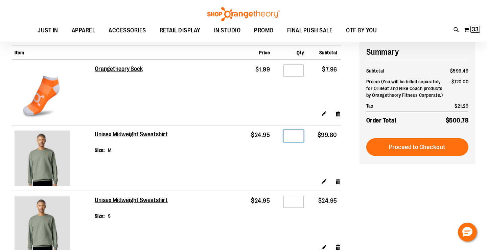
type input "*"
click at [235, 110] on div "Edit Remove item" at bounding box center [218, 116] width 246 height 12
click at [294, 134] on input "*" at bounding box center [293, 136] width 20 height 12
type input "*"
click at [232, 114] on td "Edit Remove item" at bounding box center [218, 117] width 246 height 15
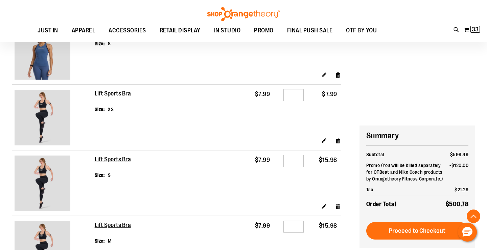
scroll to position [1325, 0]
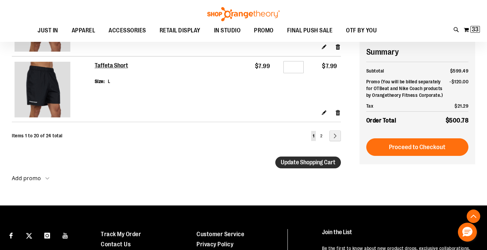
click at [296, 168] on button "Update Shopping Cart" at bounding box center [308, 163] width 66 height 12
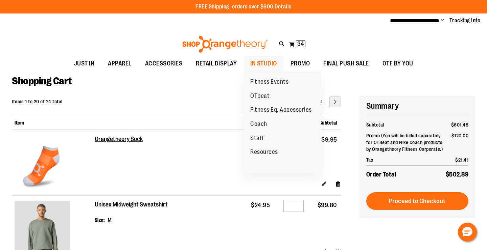
click at [265, 64] on span "IN STUDIO" at bounding box center [263, 63] width 27 height 15
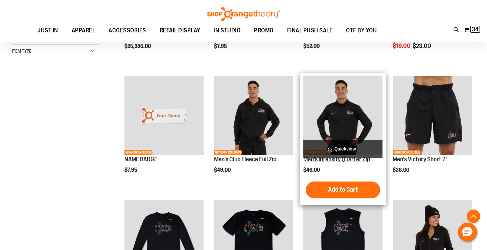
scroll to position [184, 0]
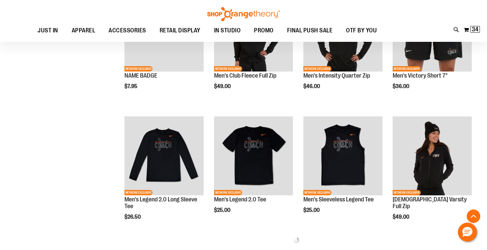
scroll to position [22, 0]
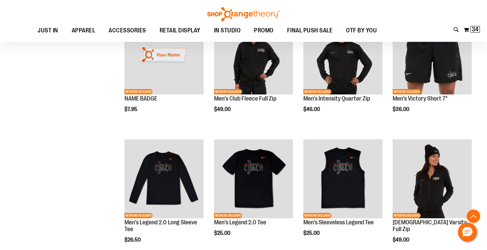
scroll to position [362, 0]
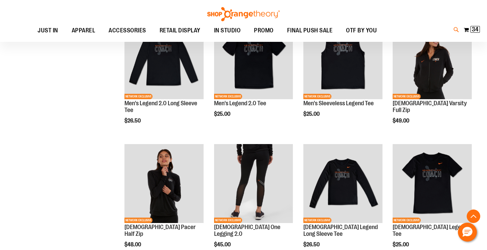
click at [455, 30] on icon at bounding box center [456, 30] width 6 height 8
type input "********"
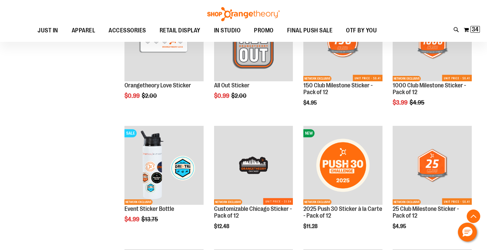
scroll to position [605, 0]
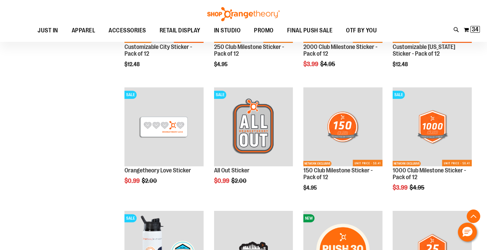
scroll to position [276, 0]
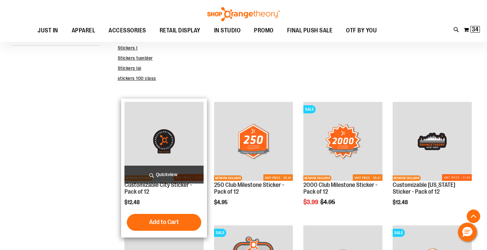
scroll to position [173, 0]
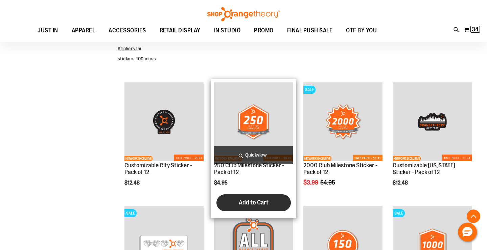
click at [247, 209] on button "Add to Cart" at bounding box center [253, 203] width 74 height 17
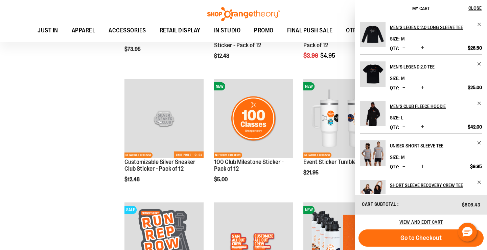
scroll to position [0, 0]
click at [475, 9] on span "Close" at bounding box center [474, 7] width 13 height 5
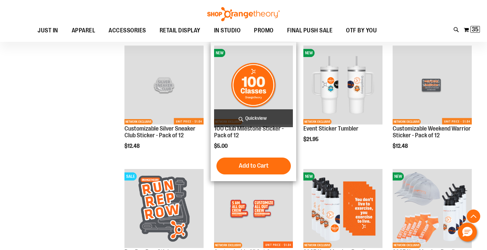
scroll to position [857, 0]
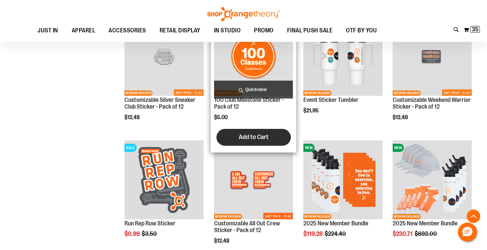
click at [241, 137] on span "Add to Cart" at bounding box center [254, 137] width 30 height 7
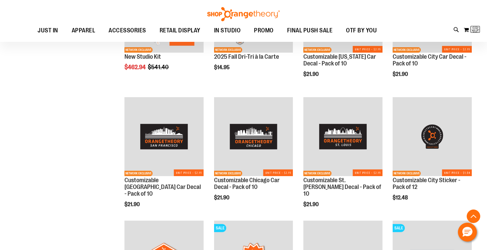
scroll to position [1331, 0]
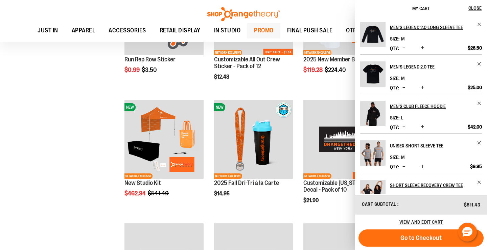
scroll to position [800, 0]
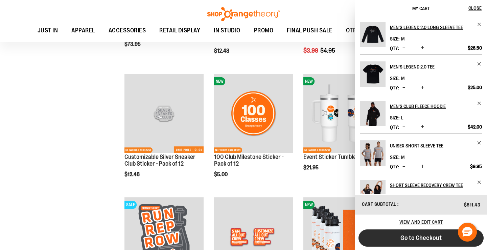
click at [413, 236] on span "Go to Checkout" at bounding box center [420, 238] width 41 height 7
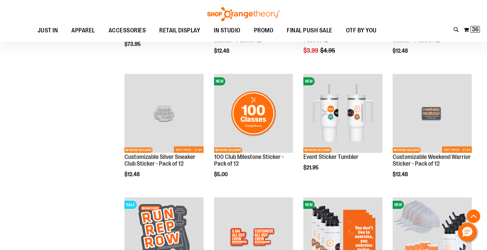
click at [255, 15] on img at bounding box center [243, 14] width 74 height 14
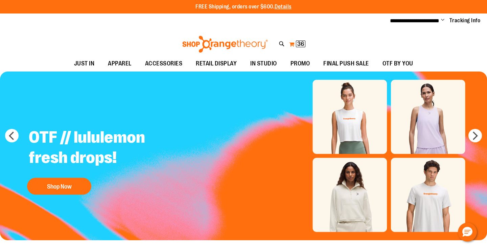
click at [305, 42] on span "36 36 items" at bounding box center [300, 44] width 9 height 7
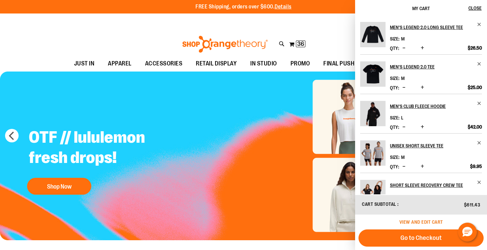
click at [402, 222] on span "View and edit cart" at bounding box center [421, 222] width 44 height 5
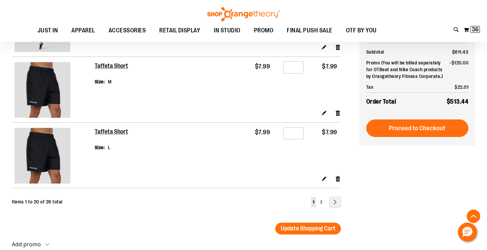
scroll to position [1236, 0]
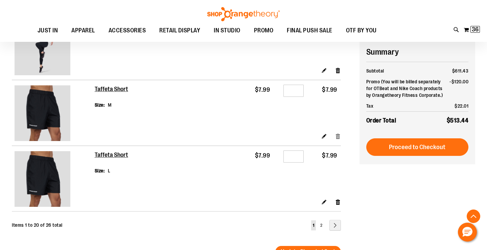
click at [337, 133] on link "Remove item" at bounding box center [338, 136] width 6 height 7
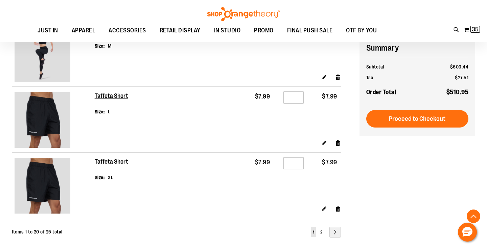
scroll to position [1228, 0]
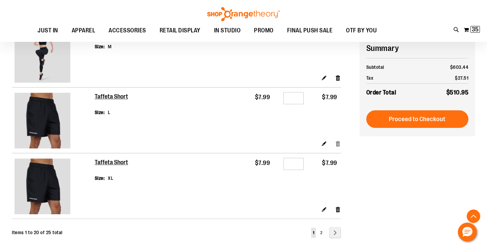
click at [337, 140] on link "Remove item" at bounding box center [338, 143] width 6 height 7
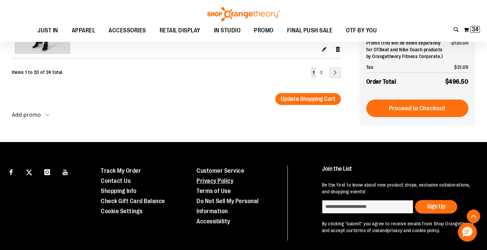
scroll to position [1350, 0]
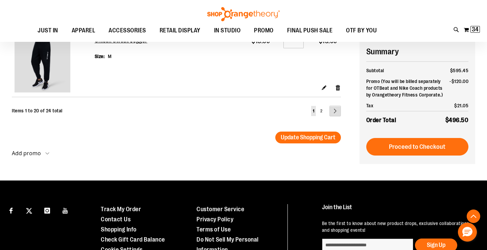
click at [336, 108] on link "Page Next" at bounding box center [334, 111] width 11 height 11
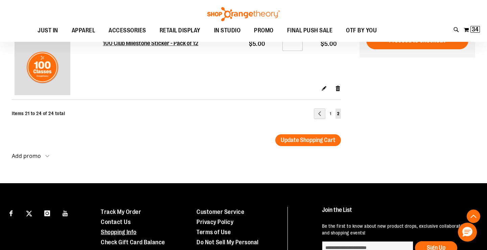
scroll to position [210, 0]
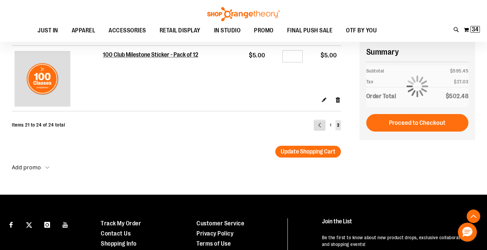
click at [317, 123] on link "Page Previous" at bounding box center [319, 125] width 11 height 11
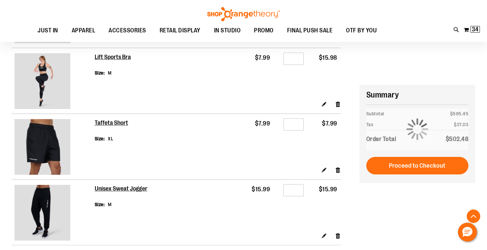
scroll to position [1182, 0]
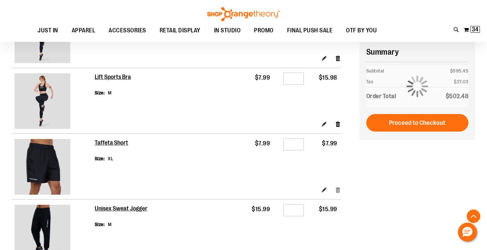
click at [337, 187] on link "Remove item" at bounding box center [338, 190] width 6 height 7
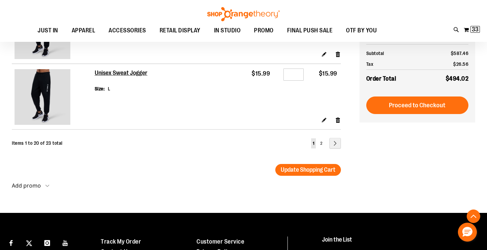
scroll to position [1293, 0]
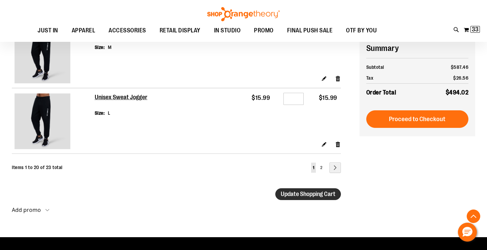
click at [283, 194] on span "Update Shopping Cart" at bounding box center [308, 194] width 55 height 7
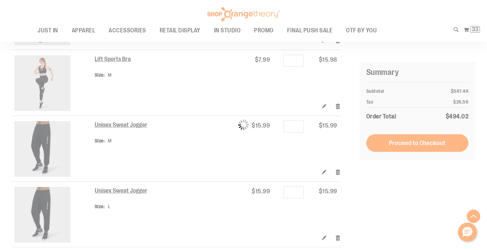
scroll to position [1172, 0]
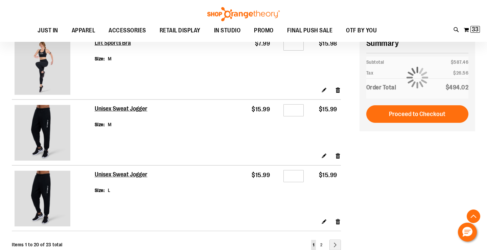
scroll to position [1207, 0]
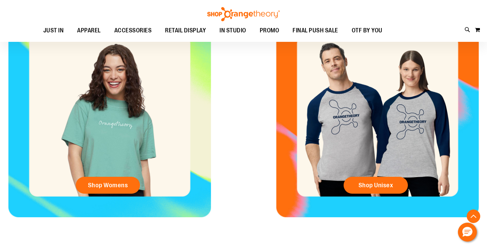
scroll to position [131, 0]
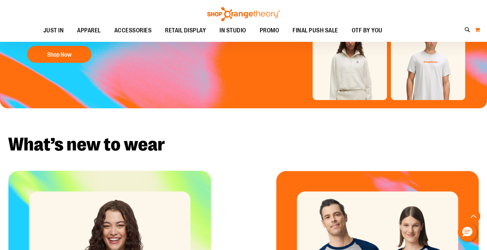
click at [478, 27] on button "My Cart 0" at bounding box center [477, 29] width 6 height 11
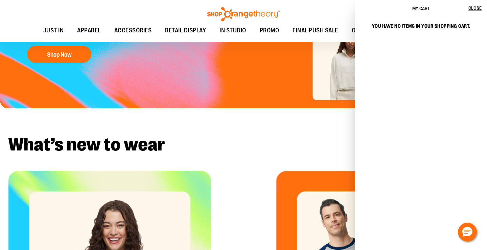
click at [322, 19] on div "Toggle Nav Search Popular Suggestions Advanced Search" at bounding box center [243, 21] width 487 height 42
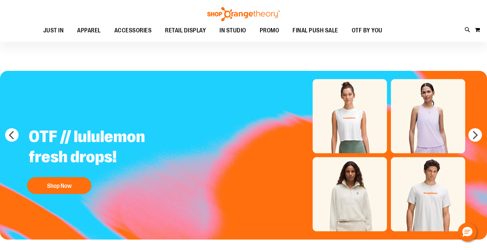
scroll to position [0, 0]
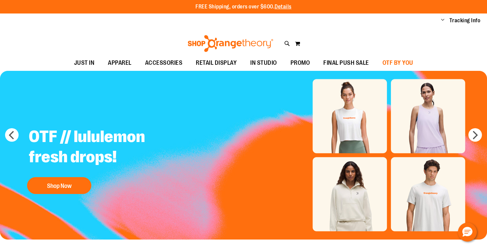
click at [386, 66] on span "OTF BY YOU" at bounding box center [397, 62] width 31 height 15
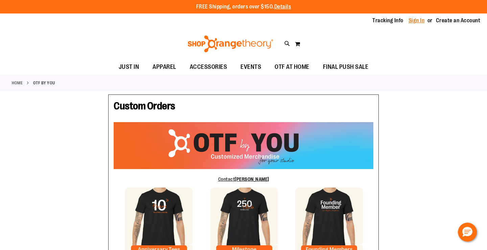
click at [411, 21] on link "Sign In" at bounding box center [416, 20] width 16 height 7
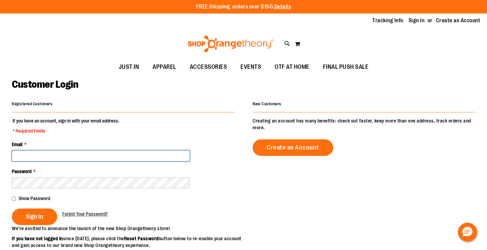
type input "**********"
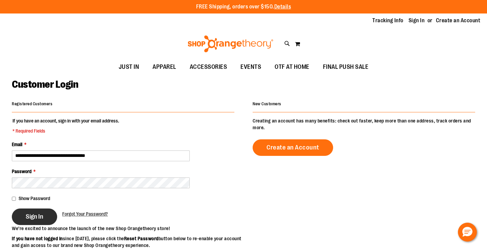
click at [31, 214] on span "Sign In" at bounding box center [35, 216] width 18 height 7
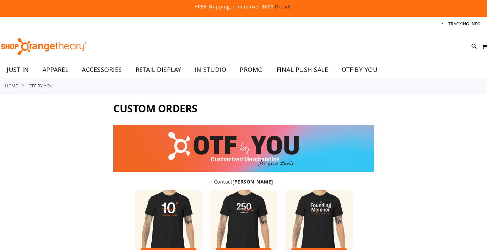
type input "******"
type input "*******"
type input "**********"
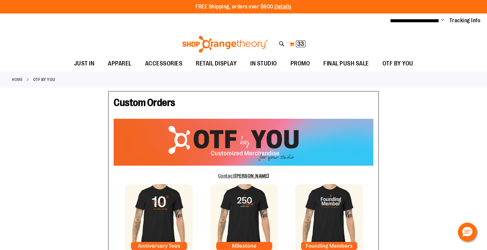
click at [301, 44] on span "33" at bounding box center [300, 44] width 7 height 7
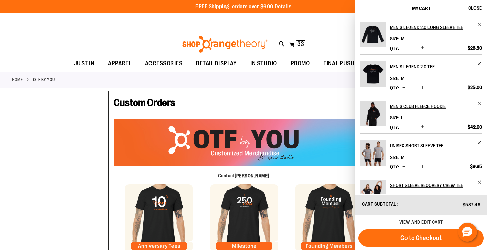
click at [427, 225] on div "View and edit cart" at bounding box center [421, 222] width 132 height 15
click at [423, 223] on span "View and edit cart" at bounding box center [421, 222] width 44 height 5
